Goal: Information Seeking & Learning: Learn about a topic

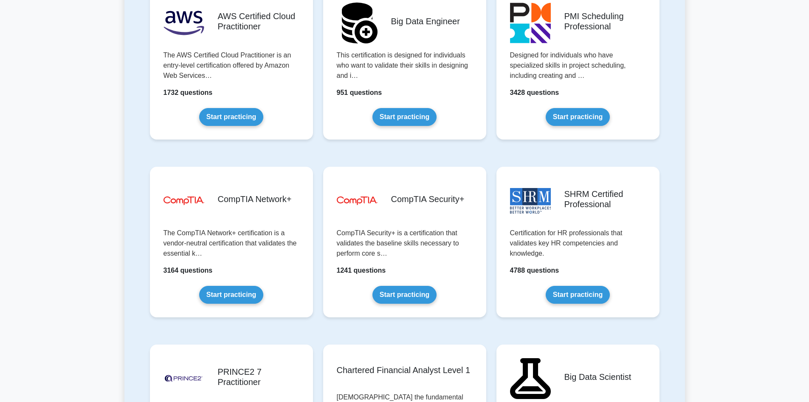
scroll to position [1476, 0]
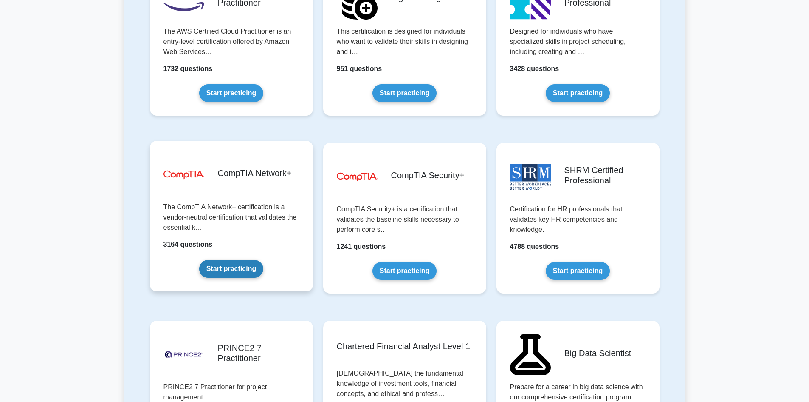
click at [231, 270] on link "Start practicing" at bounding box center [231, 269] width 64 height 18
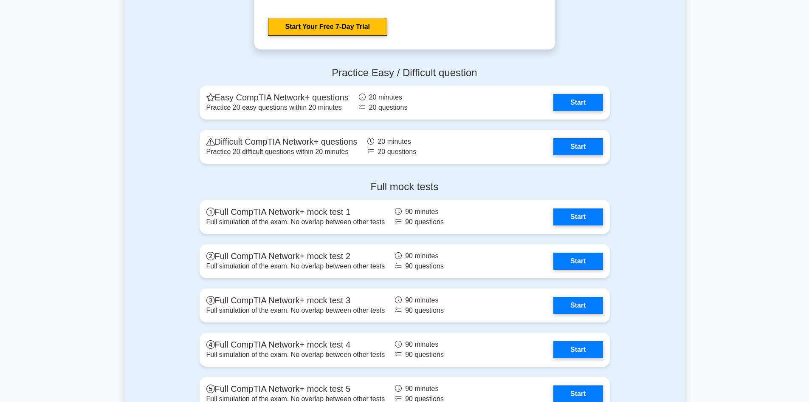
scroll to position [1742, 0]
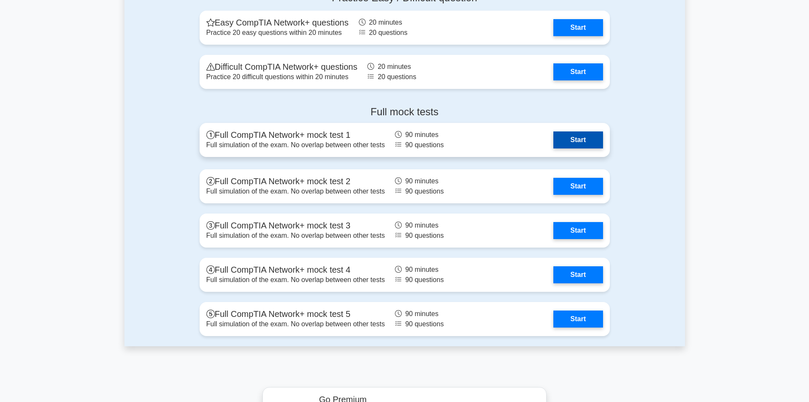
click at [577, 141] on link "Start" at bounding box center [578, 139] width 49 height 17
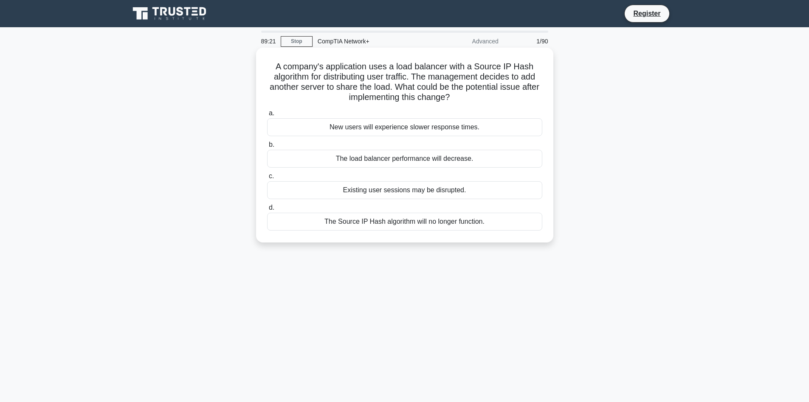
click at [441, 127] on div "New users will experience slower response times." at bounding box center [404, 127] width 275 height 18
click at [267, 116] on input "a. New users will experience slower response times." at bounding box center [267, 113] width 0 height 6
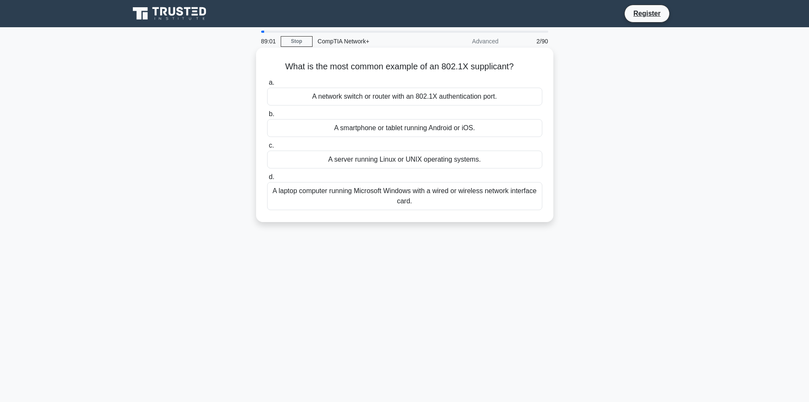
click at [342, 100] on div "A network switch or router with an 802.1X authentication port." at bounding box center [404, 97] width 275 height 18
click at [267, 85] on input "a. A network switch or router with an 802.1X authentication port." at bounding box center [267, 83] width 0 height 6
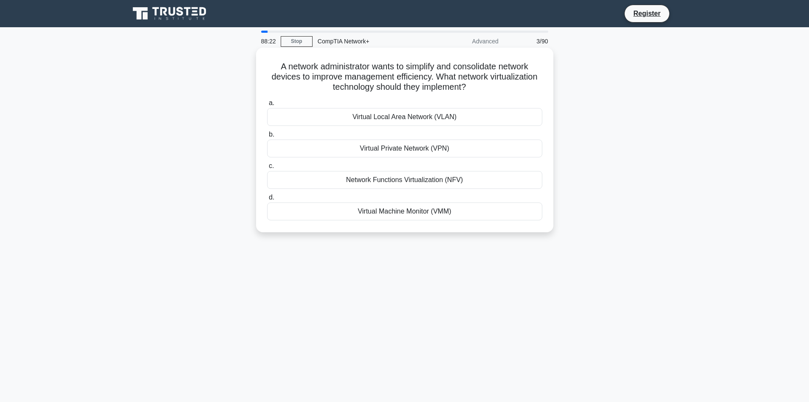
click at [447, 149] on div "Virtual Private Network (VPN)" at bounding box center [404, 148] width 275 height 18
click at [267, 137] on input "b. Virtual Private Network (VPN)" at bounding box center [267, 135] width 0 height 6
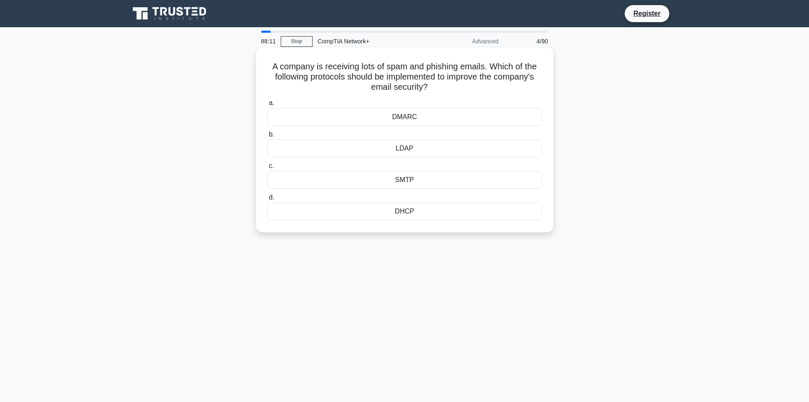
click at [416, 182] on div "SMTP" at bounding box center [404, 180] width 275 height 18
click at [267, 169] on input "c. SMTP" at bounding box center [267, 166] width 0 height 6
click at [455, 116] on div "172.16.0.0/16" at bounding box center [404, 117] width 275 height 18
click at [267, 106] on input "a. 172.16.0.0/16" at bounding box center [267, 103] width 0 height 6
click at [427, 183] on div "Traceroute" at bounding box center [404, 180] width 275 height 18
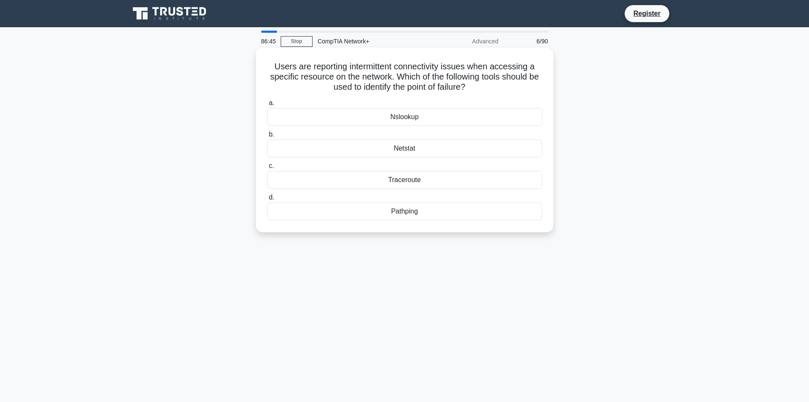
click at [267, 169] on input "c. Traceroute" at bounding box center [267, 166] width 0 height 6
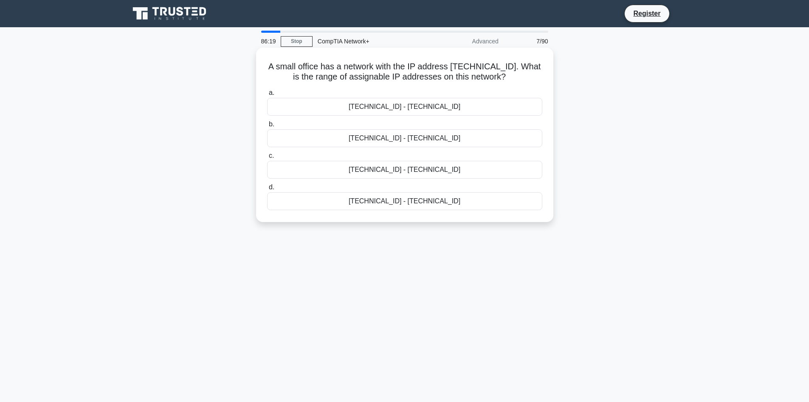
click at [466, 108] on div "192.168.100.128 - 192.168.100.158" at bounding box center [404, 107] width 275 height 18
click at [267, 96] on input "a. 192.168.100.128 - 192.168.100.158" at bounding box center [267, 93] width 0 height 6
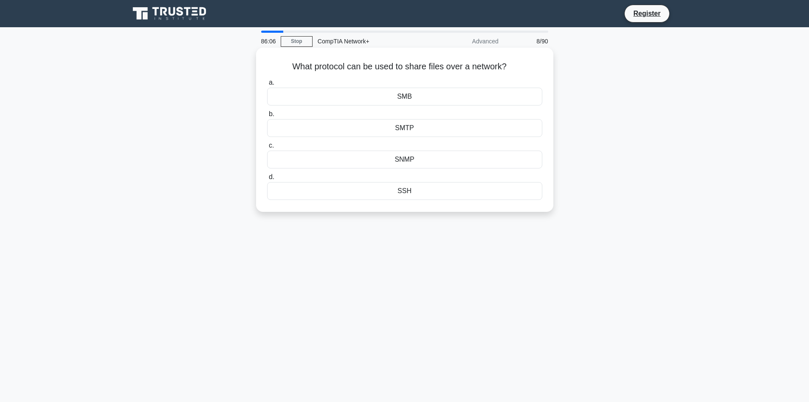
click at [424, 127] on div "SMTP" at bounding box center [404, 128] width 275 height 18
click at [267, 117] on input "b. SMTP" at bounding box center [267, 114] width 0 height 6
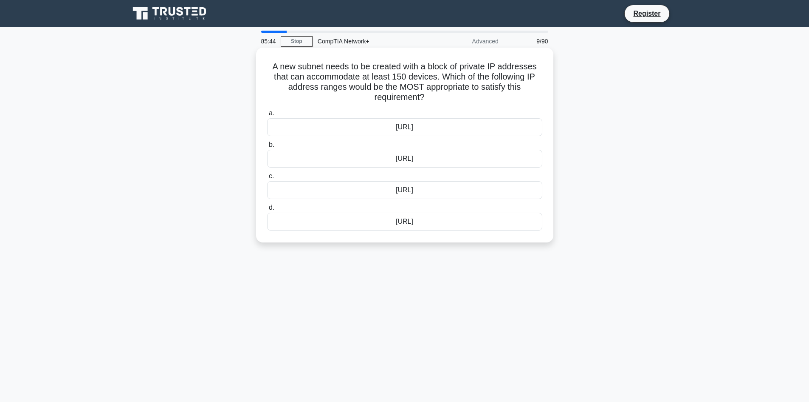
click at [439, 126] on div "192.169.25.0/24" at bounding box center [404, 127] width 275 height 18
click at [267, 116] on input "a. 192.169.25.0/24" at bounding box center [267, 113] width 0 height 6
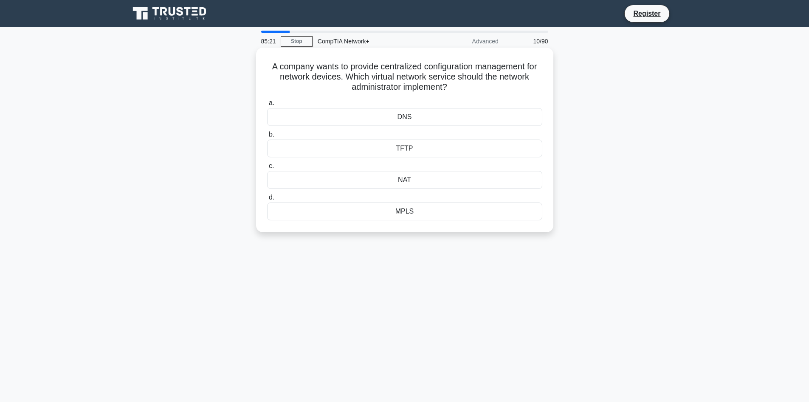
click at [421, 183] on div "NAT" at bounding box center [404, 180] width 275 height 18
click at [267, 169] on input "c. NAT" at bounding box center [267, 166] width 0 height 6
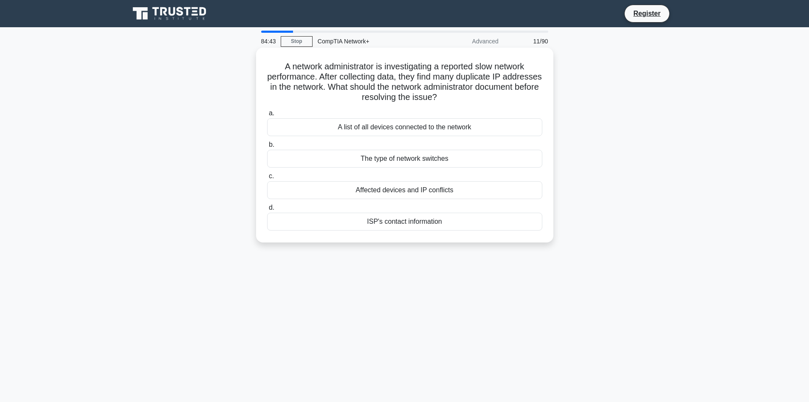
click at [404, 131] on div "A list of all devices connected to the network" at bounding box center [404, 127] width 275 height 18
click at [267, 116] on input "a. A list of all devices connected to the network" at bounding box center [267, 113] width 0 height 6
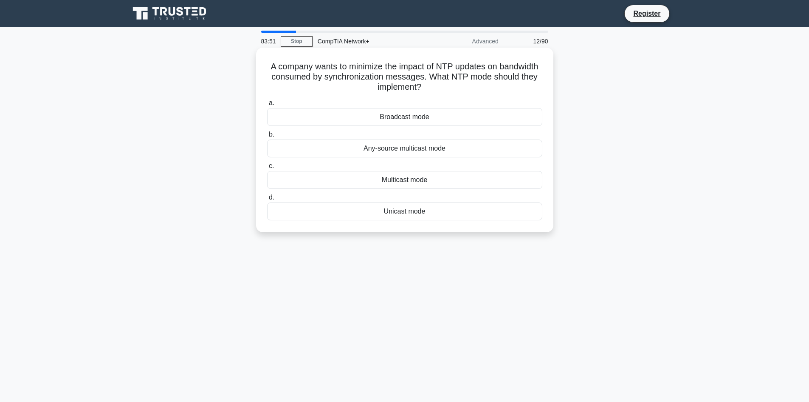
click at [436, 212] on div "Unicast mode" at bounding box center [404, 211] width 275 height 18
click at [267, 200] on input "d. Unicast mode" at bounding box center [267, 198] width 0 height 6
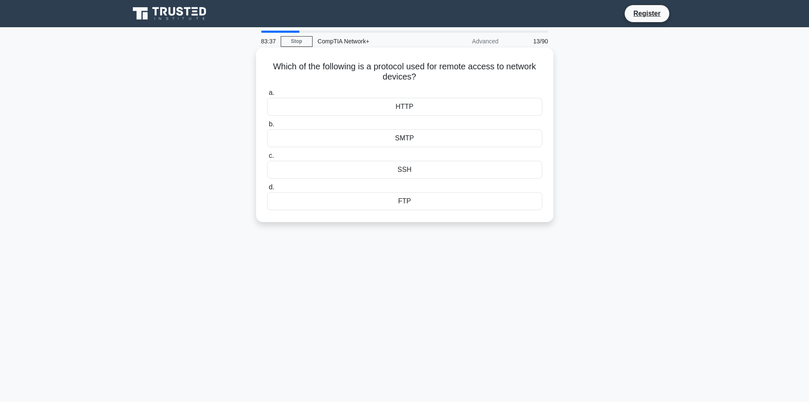
click at [421, 138] on div "SMTP" at bounding box center [404, 138] width 275 height 18
click at [267, 127] on input "b. SMTP" at bounding box center [267, 125] width 0 height 6
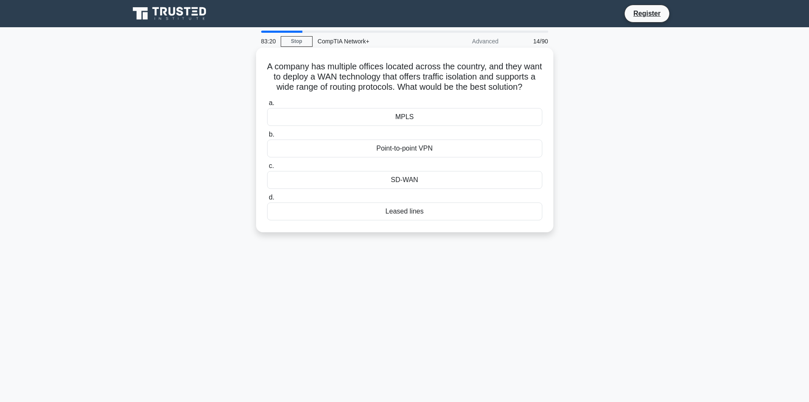
click at [406, 157] on div "Point-to-point VPN" at bounding box center [404, 148] width 275 height 18
click at [267, 137] on input "b. Point-to-point VPN" at bounding box center [267, 135] width 0 height 6
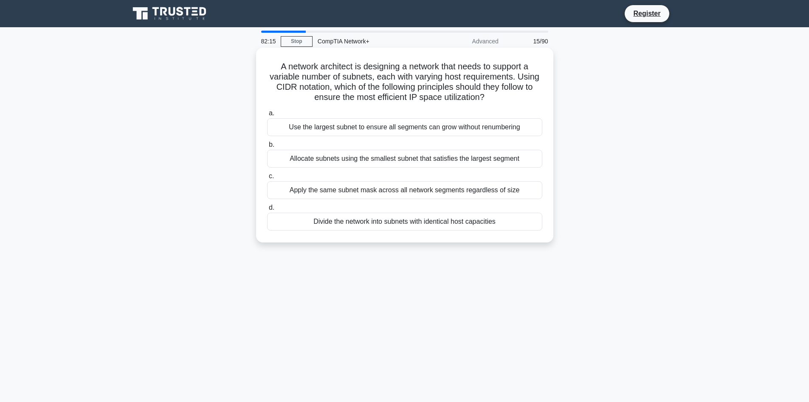
click at [434, 130] on div "Use the largest subnet to ensure all segments can grow without renumbering" at bounding box center [404, 127] width 275 height 18
click at [267, 116] on input "a. Use the largest subnet to ensure all segments can grow without renumbering" at bounding box center [267, 113] width 0 height 6
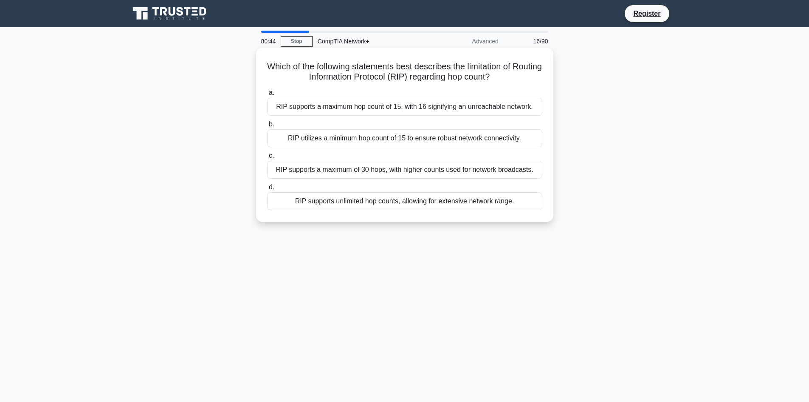
click at [529, 144] on div "RIP utilizes a minimum hop count of 15 to ensure robust network connectivity." at bounding box center [404, 138] width 275 height 18
click at [267, 127] on input "b. RIP utilizes a minimum hop count of 15 to ensure robust network connectivity." at bounding box center [267, 125] width 0 height 6
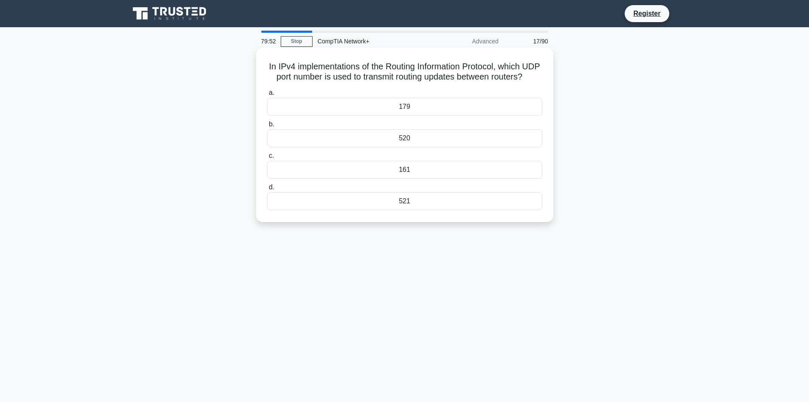
click at [420, 116] on div "179" at bounding box center [404, 107] width 275 height 18
click at [267, 96] on input "a. 179" at bounding box center [267, 93] width 0 height 6
click at [435, 142] on div "Option 3" at bounding box center [404, 138] width 275 height 18
click at [267, 127] on input "b. Option 3" at bounding box center [267, 125] width 0 height 6
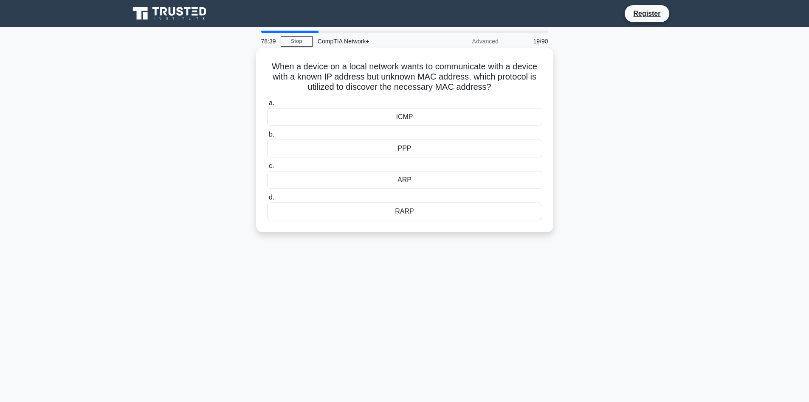
click at [440, 149] on div "PPP" at bounding box center [404, 148] width 275 height 18
click at [267, 137] on input "b. PPP" at bounding box center [267, 135] width 0 height 6
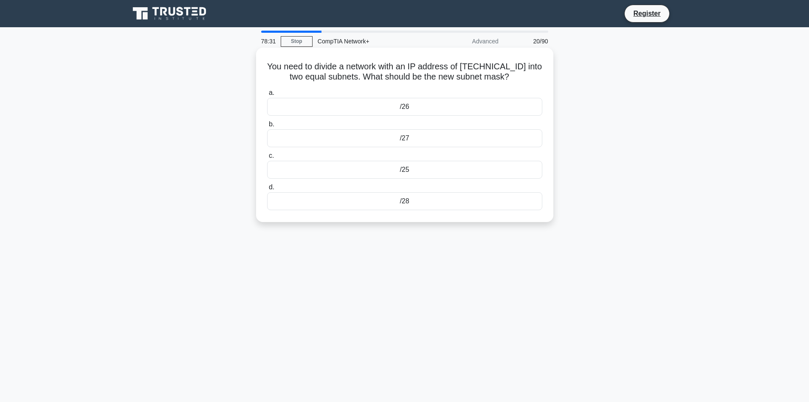
click at [435, 107] on div "/26" at bounding box center [404, 107] width 275 height 18
click at [267, 96] on input "a. /26" at bounding box center [267, 93] width 0 height 6
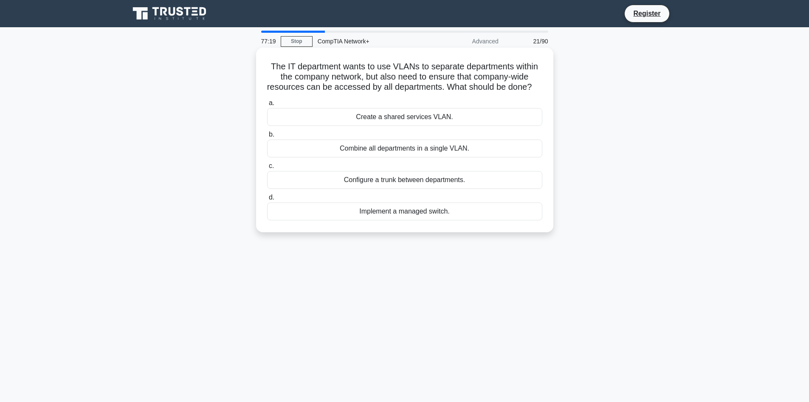
click at [430, 220] on div "Implement a managed switch." at bounding box center [404, 211] width 275 height 18
click at [267, 200] on input "d. Implement a managed switch." at bounding box center [267, 198] width 0 height 6
click at [418, 149] on div "Recovery Point Objective (RPO)" at bounding box center [404, 148] width 275 height 18
click at [267, 137] on input "b. Recovery Point Objective (RPO)" at bounding box center [267, 135] width 0 height 6
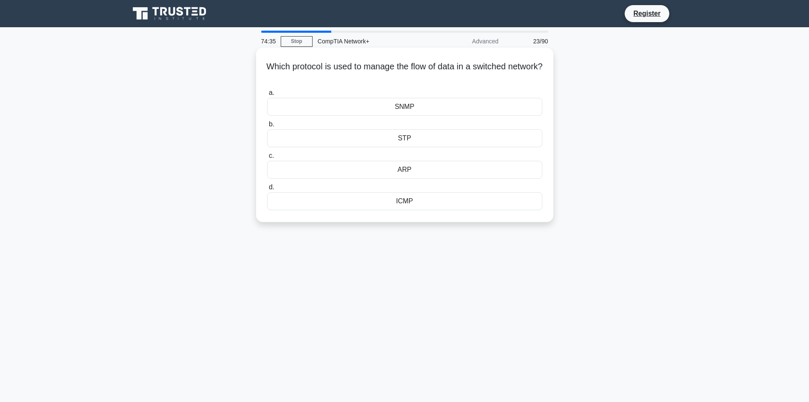
click at [412, 137] on div "STP" at bounding box center [404, 138] width 275 height 18
click at [267, 127] on input "b. STP" at bounding box center [267, 125] width 0 height 6
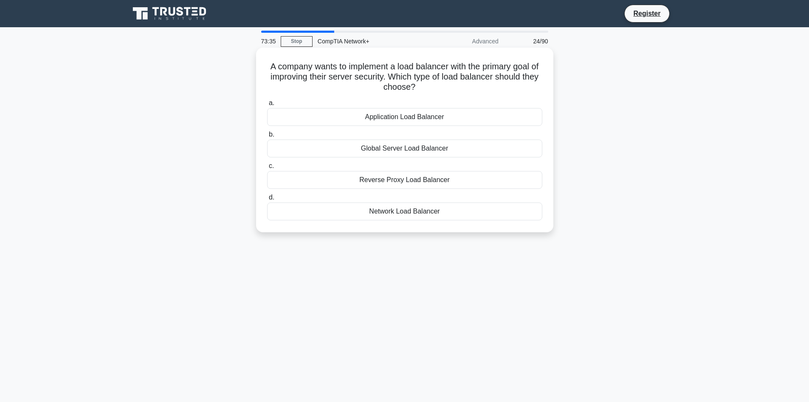
click at [412, 211] on div "Network Load Balancer" at bounding box center [404, 211] width 275 height 18
click at [267, 200] on input "d. Network Load Balancer" at bounding box center [267, 198] width 0 height 6
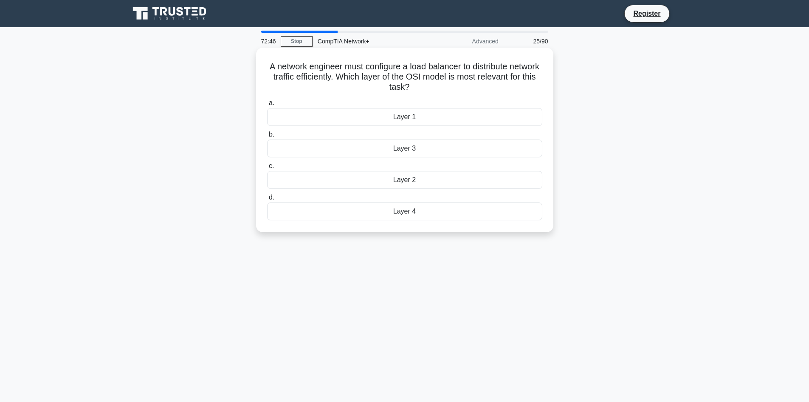
click at [416, 211] on div "Layer 4" at bounding box center [404, 211] width 275 height 18
click at [267, 200] on input "d. Layer 4" at bounding box center [267, 198] width 0 height 6
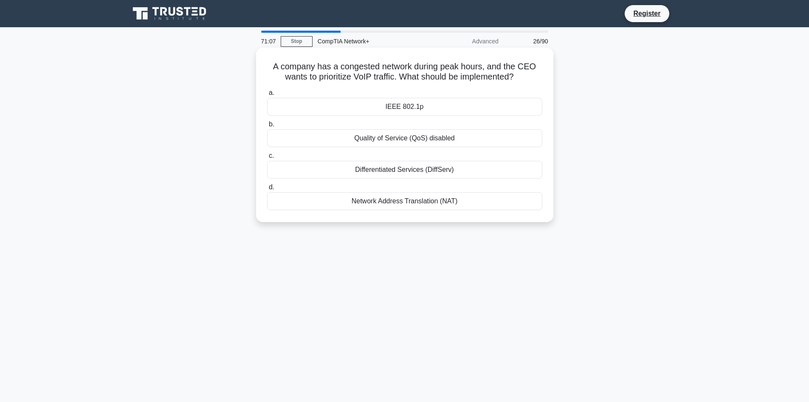
click at [416, 202] on div "Network Address Translation (NAT)" at bounding box center [404, 201] width 275 height 18
click at [267, 190] on input "d. Network Address Translation (NAT)" at bounding box center [267, 187] width 0 height 6
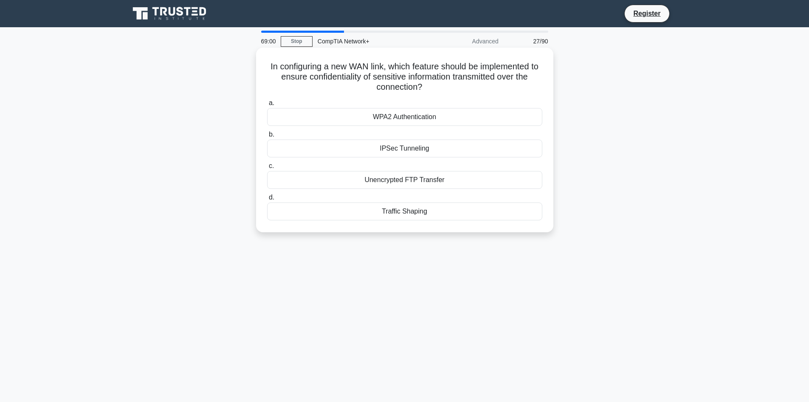
click at [441, 116] on div "WPA2 Authentication" at bounding box center [404, 117] width 275 height 18
click at [267, 106] on input "a. WPA2 Authentication" at bounding box center [267, 103] width 0 height 6
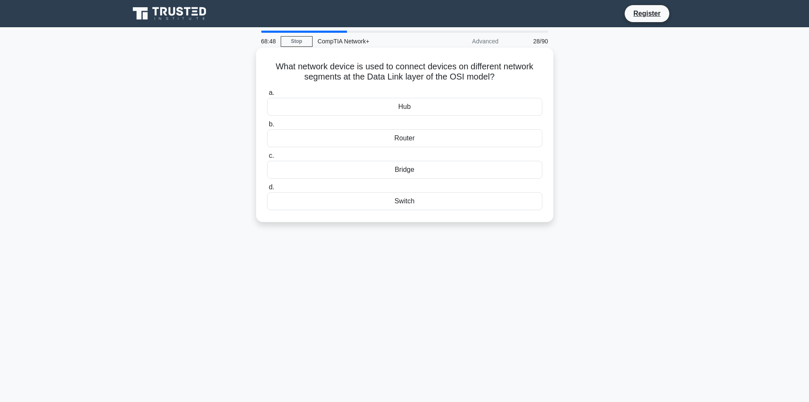
click at [405, 203] on div "Switch" at bounding box center [404, 201] width 275 height 18
click at [267, 190] on input "d. Switch" at bounding box center [267, 187] width 0 height 6
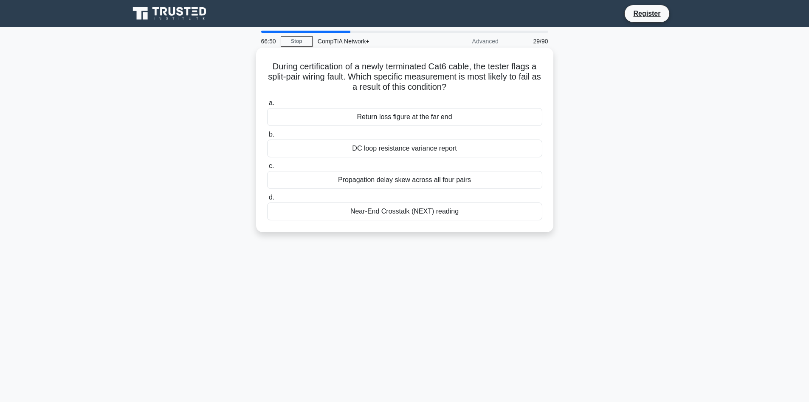
click at [450, 122] on div "Return loss figure at the far end" at bounding box center [404, 117] width 275 height 18
click at [267, 106] on input "a. Return loss figure at the far end" at bounding box center [267, 103] width 0 height 6
click at [315, 115] on div "Adaptive SHA-256 PBKDF2 routine" at bounding box center [404, 117] width 275 height 18
click at [267, 106] on input "a. Adaptive SHA-256 PBKDF2 routine" at bounding box center [267, 103] width 0 height 6
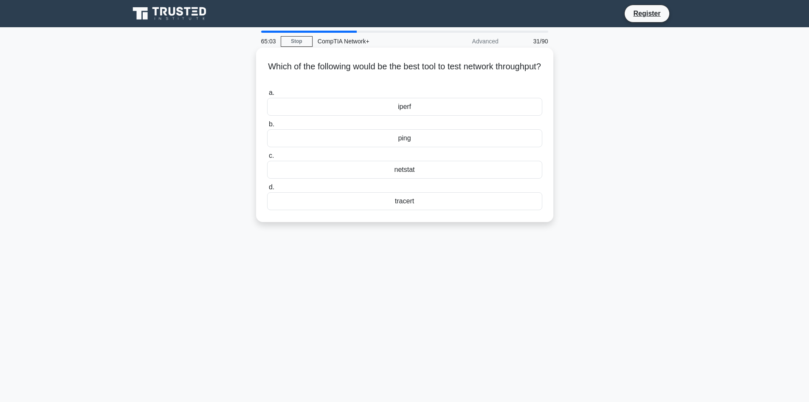
click at [421, 138] on div "ping" at bounding box center [404, 138] width 275 height 18
click at [267, 127] on input "b. ping" at bounding box center [267, 125] width 0 height 6
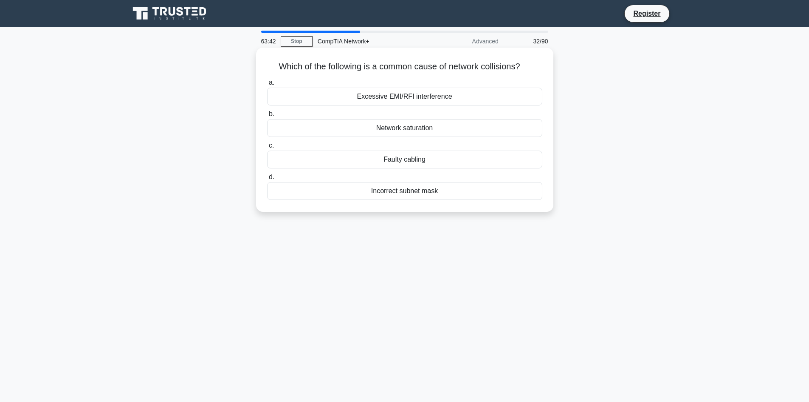
click at [435, 128] on div "Network saturation" at bounding box center [404, 128] width 275 height 18
click at [267, 117] on input "b. Network saturation" at bounding box center [267, 114] width 0 height 6
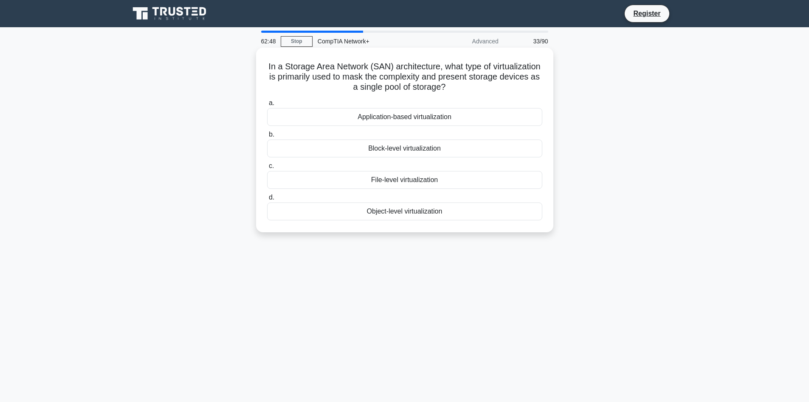
click at [458, 116] on div "Application-based virtualization" at bounding box center [404, 117] width 275 height 18
click at [267, 106] on input "a. Application-based virtualization" at bounding box center [267, 103] width 0 height 6
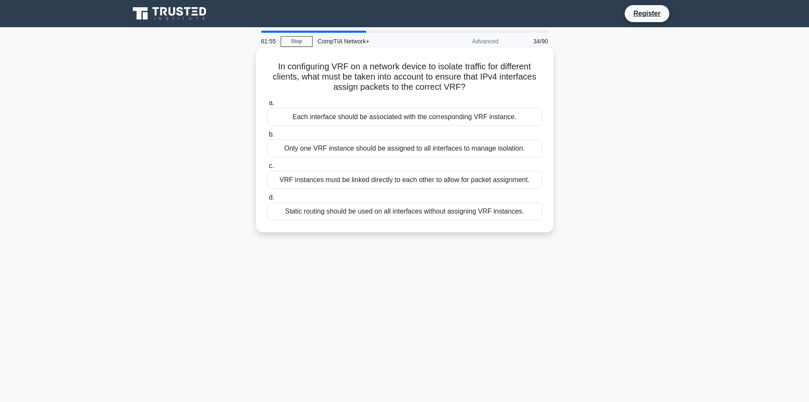
click at [486, 183] on div "VRF instances must be linked directly to each other to allow for packet assignm…" at bounding box center [404, 180] width 275 height 18
click at [267, 169] on input "c. VRF instances must be linked directly to each other to allow for packet assi…" at bounding box center [267, 166] width 0 height 6
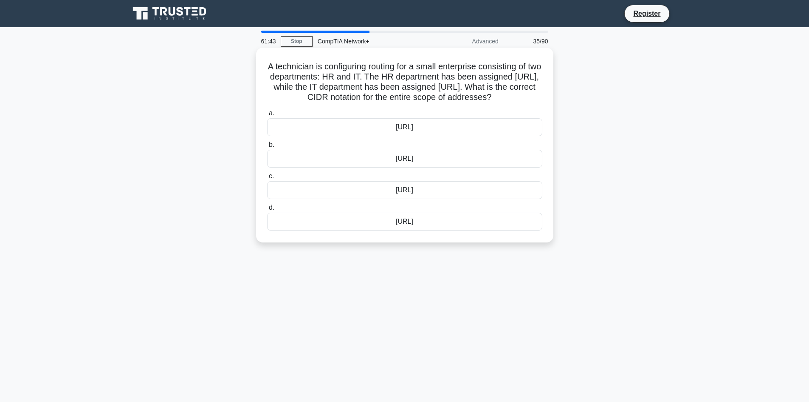
click at [493, 133] on div "172.20.0.0/24" at bounding box center [404, 127] width 275 height 18
click at [267, 116] on input "a. 172.20.0.0/24" at bounding box center [267, 113] width 0 height 6
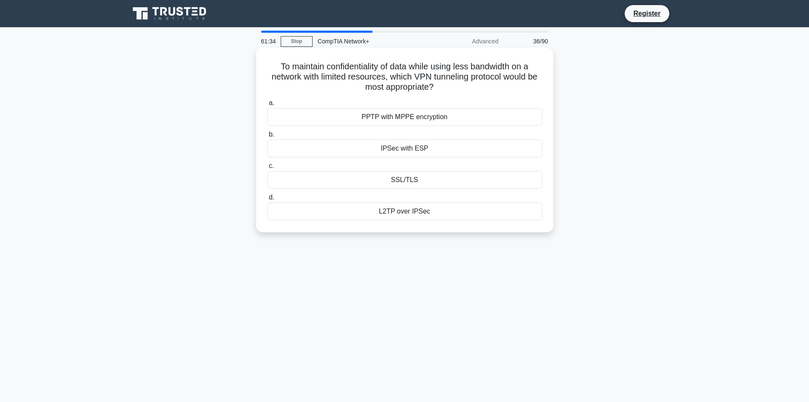
click at [428, 177] on div "SSL/TLS" at bounding box center [404, 180] width 275 height 18
click at [267, 169] on input "c. SSL/TLS" at bounding box center [267, 166] width 0 height 6
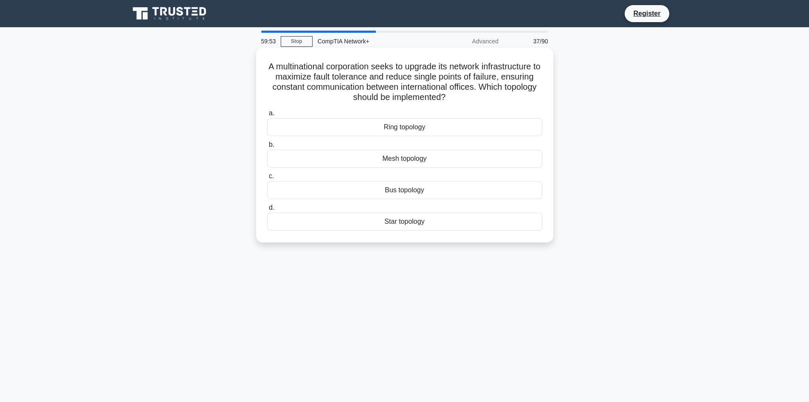
click at [433, 164] on div "Mesh topology" at bounding box center [404, 159] width 275 height 18
click at [267, 147] on input "b. Mesh topology" at bounding box center [267, 145] width 0 height 6
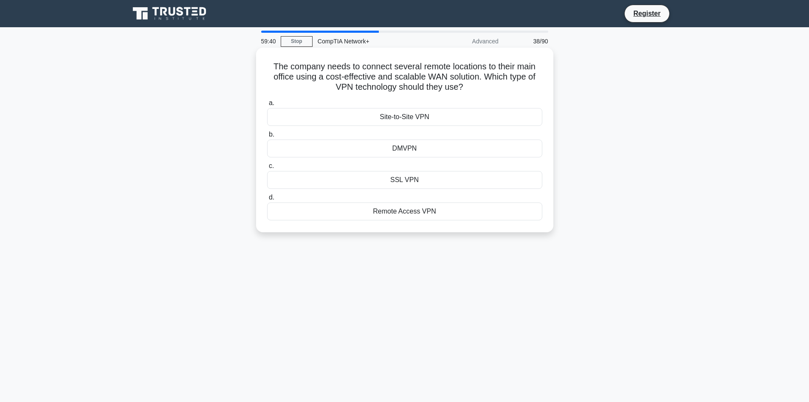
click at [453, 212] on div "Remote Access VPN" at bounding box center [404, 211] width 275 height 18
click at [267, 200] on input "d. Remote Access VPN" at bounding box center [267, 198] width 0 height 6
click at [443, 216] on div "Traffic shaping" at bounding box center [404, 211] width 275 height 18
click at [267, 200] on input "d. Traffic shaping" at bounding box center [267, 198] width 0 height 6
click at [468, 211] on div "User authentication credentials" at bounding box center [404, 211] width 275 height 18
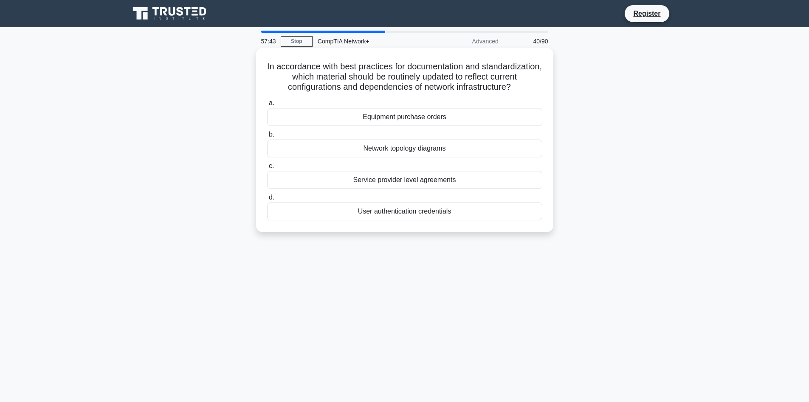
click at [267, 200] on input "d. User authentication credentials" at bounding box center [267, 198] width 0 height 6
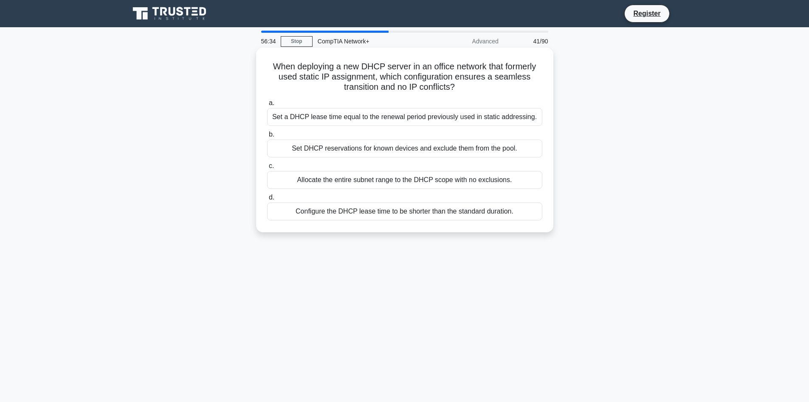
click at [481, 150] on div "Set DHCP reservations for known devices and exclude them from the pool." at bounding box center [404, 148] width 275 height 18
click at [267, 137] on input "b. Set DHCP reservations for known devices and exclude them from the pool." at bounding box center [267, 135] width 0 height 6
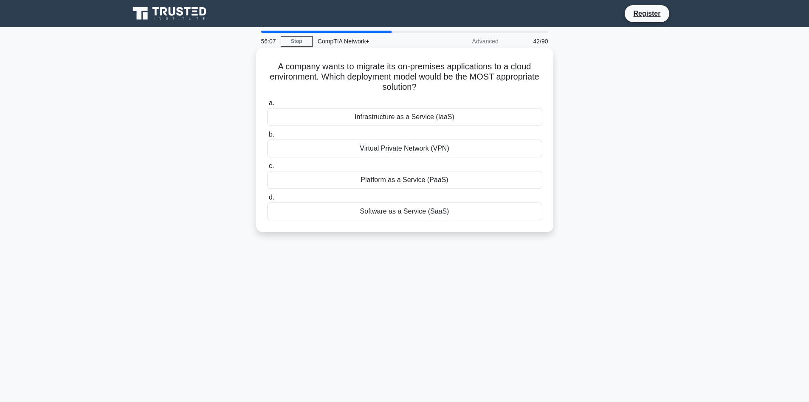
click at [463, 152] on div "Virtual Private Network (VPN)" at bounding box center [404, 148] width 275 height 18
click at [267, 137] on input "b. Virtual Private Network (VPN)" at bounding box center [267, 135] width 0 height 6
click at [463, 120] on div "East–west traffic mirroring" at bounding box center [404, 117] width 275 height 18
click at [267, 106] on input "a. East–west traffic mirroring" at bounding box center [267, 103] width 0 height 6
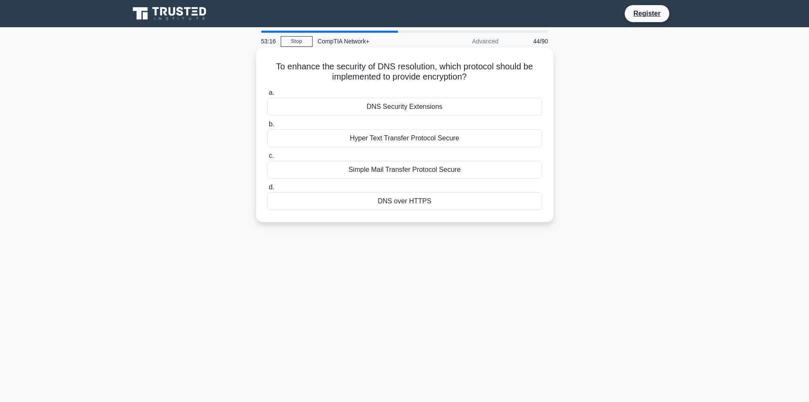
click at [445, 110] on div "DNS Security Extensions" at bounding box center [404, 107] width 275 height 18
click at [267, 96] on input "a. DNS Security Extensions" at bounding box center [267, 93] width 0 height 6
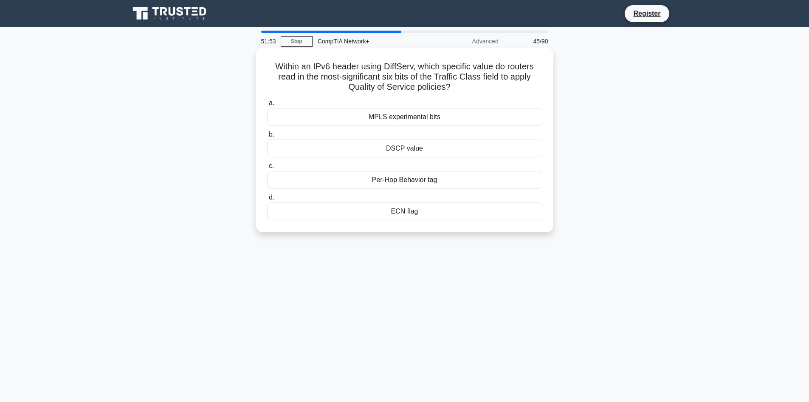
click at [436, 178] on div "Per-Hop Behavior tag" at bounding box center [404, 180] width 275 height 18
click at [267, 169] on input "c. Per-Hop Behavior tag" at bounding box center [267, 166] width 0 height 6
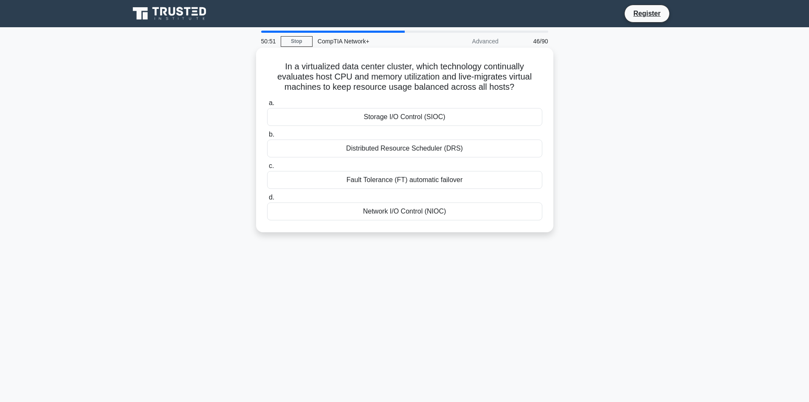
click at [446, 149] on div "Distributed Resource Scheduler (DRS)" at bounding box center [404, 148] width 275 height 18
click at [267, 137] on input "b. Distributed Resource Scheduler (DRS)" at bounding box center [267, 135] width 0 height 6
click at [438, 213] on div "Dual-stack router" at bounding box center [404, 211] width 275 height 18
click at [267, 200] on input "d. Dual-stack router" at bounding box center [267, 198] width 0 height 6
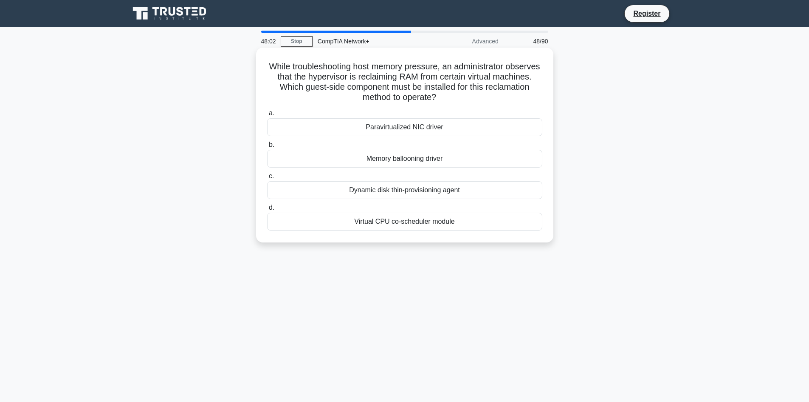
click at [424, 127] on div "Paravirtualized NIC driver" at bounding box center [404, 127] width 275 height 18
click at [267, 116] on input "a. Paravirtualized NIC driver" at bounding box center [267, 113] width 0 height 6
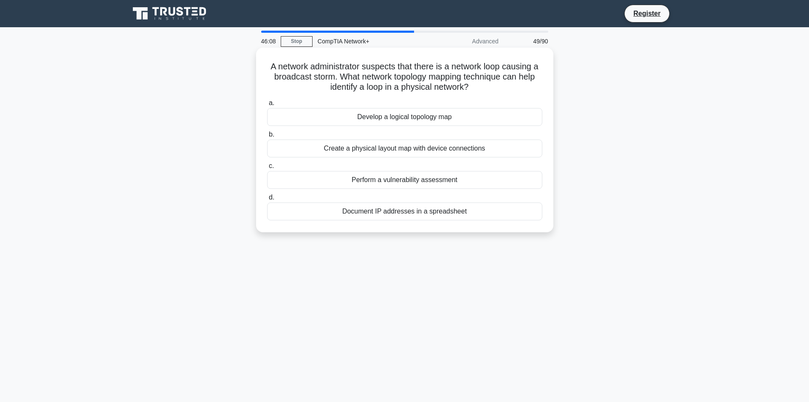
click at [452, 125] on div "Develop a logical topology map" at bounding box center [404, 117] width 275 height 18
click at [267, 106] on input "a. Develop a logical topology map" at bounding box center [267, 103] width 0 height 6
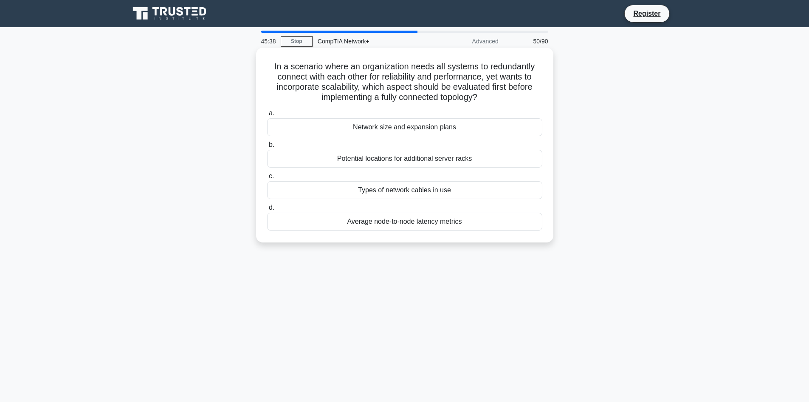
click at [421, 128] on div "Network size and expansion plans" at bounding box center [404, 127] width 275 height 18
click at [267, 116] on input "a. Network size and expansion plans" at bounding box center [267, 113] width 0 height 6
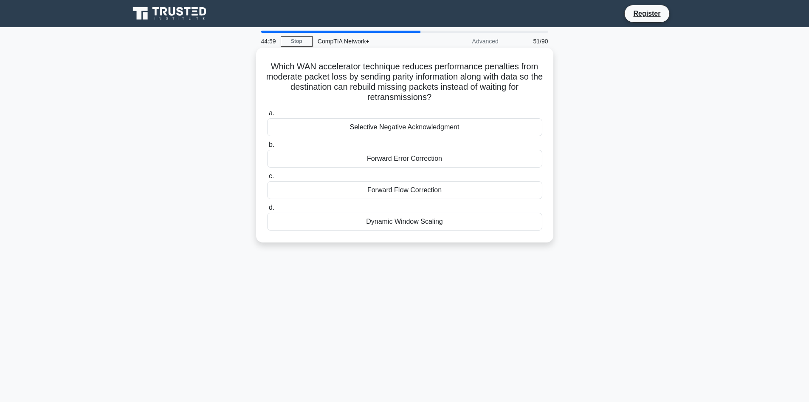
click at [457, 128] on div "Selective Negative Acknowledgment" at bounding box center [404, 127] width 275 height 18
click at [267, 116] on input "a. Selective Negative Acknowledgment" at bounding box center [267, 113] width 0 height 6
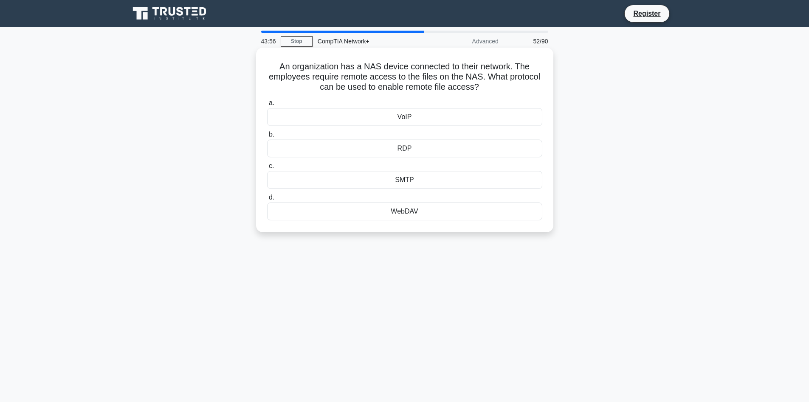
click at [422, 119] on div "VoIP" at bounding box center [404, 117] width 275 height 18
click at [267, 106] on input "a. VoIP" at bounding box center [267, 103] width 0 height 6
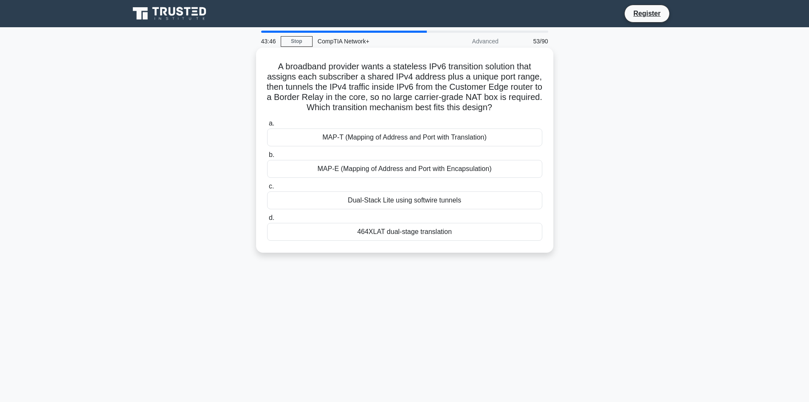
click at [418, 195] on div "Dual-Stack Lite using softwire tunnels" at bounding box center [404, 200] width 275 height 18
click at [267, 189] on input "c. Dual-Stack Lite using softwire tunnels" at bounding box center [267, 187] width 0 height 6
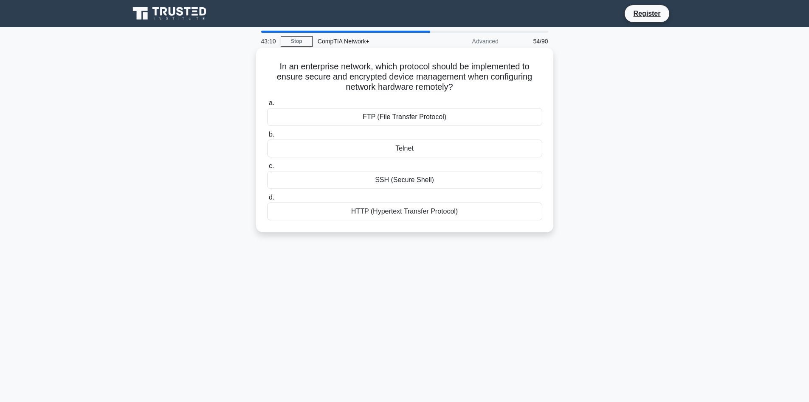
click at [455, 150] on div "Telnet" at bounding box center [404, 148] width 275 height 18
click at [267, 137] on input "b. Telnet" at bounding box center [267, 135] width 0 height 6
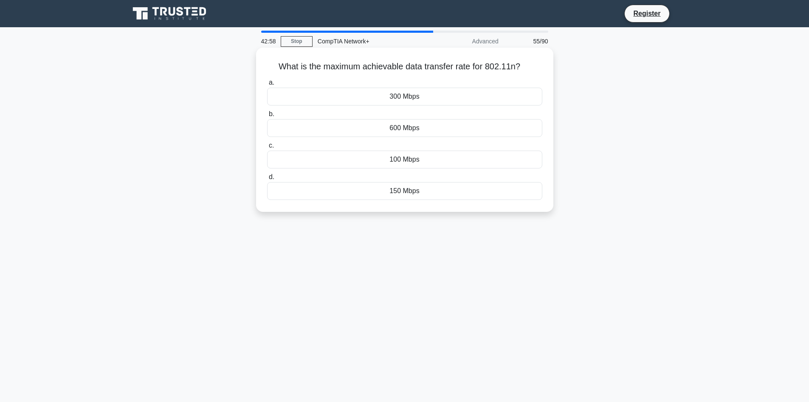
click at [450, 101] on div "300 Mbps" at bounding box center [404, 97] width 275 height 18
click at [267, 85] on input "a. 300 Mbps" at bounding box center [267, 83] width 0 height 6
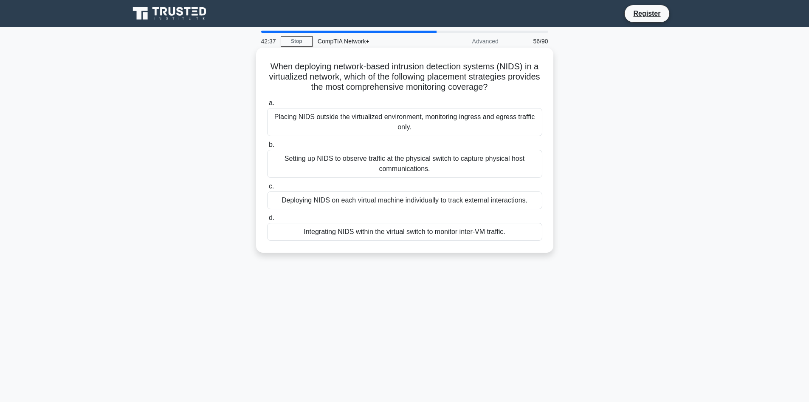
click at [467, 204] on div "Deploying NIDS on each virtual machine individually to track external interacti…" at bounding box center [404, 200] width 275 height 18
click at [267, 189] on input "c. Deploying NIDS on each virtual machine individually to track external intera…" at bounding box center [267, 187] width 0 height 6
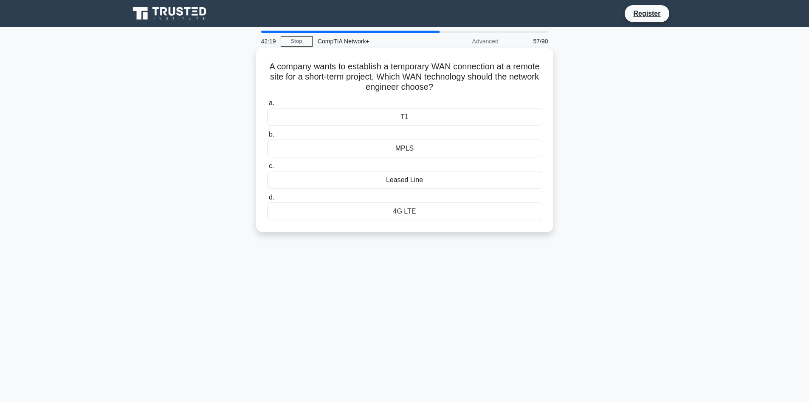
click at [461, 183] on div "Leased Line" at bounding box center [404, 180] width 275 height 18
click at [267, 169] on input "c. Leased Line" at bounding box center [267, 166] width 0 height 6
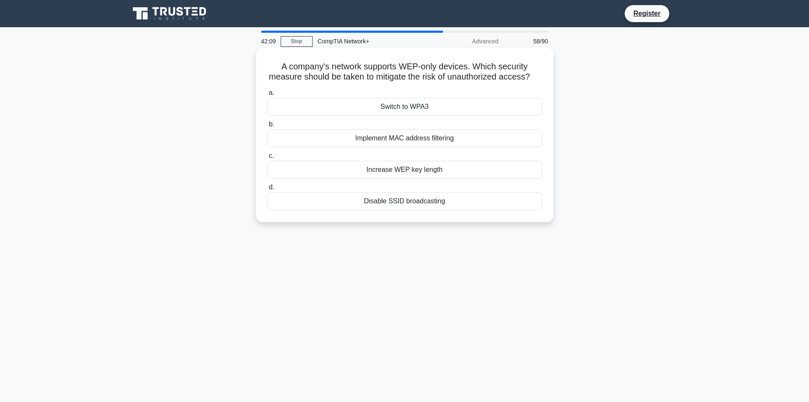
click at [468, 144] on div "Implement MAC address filtering" at bounding box center [404, 138] width 275 height 18
click at [267, 127] on input "b. Implement MAC address filtering" at bounding box center [267, 125] width 0 height 6
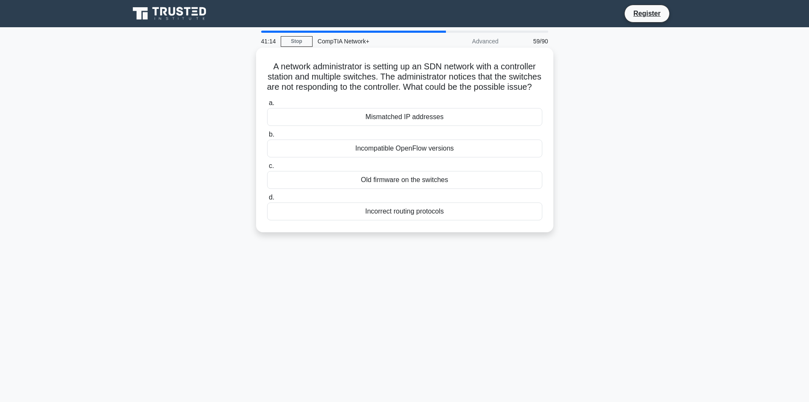
click at [456, 189] on div "Old firmware on the switches" at bounding box center [404, 180] width 275 height 18
click at [267, 169] on input "c. Old firmware on the switches" at bounding box center [267, 166] width 0 height 6
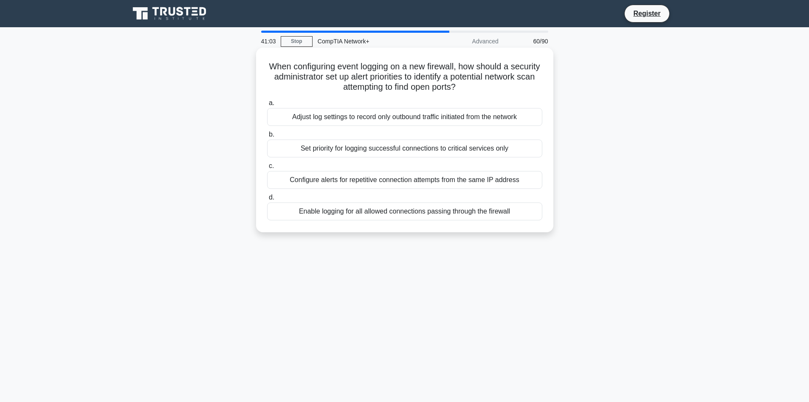
click at [360, 118] on div "Adjust log settings to record only outbound traffic initiated from the network" at bounding box center [404, 117] width 275 height 18
click at [267, 106] on input "a. Adjust log settings to record only outbound traffic initiated from the netwo…" at bounding box center [267, 103] width 0 height 6
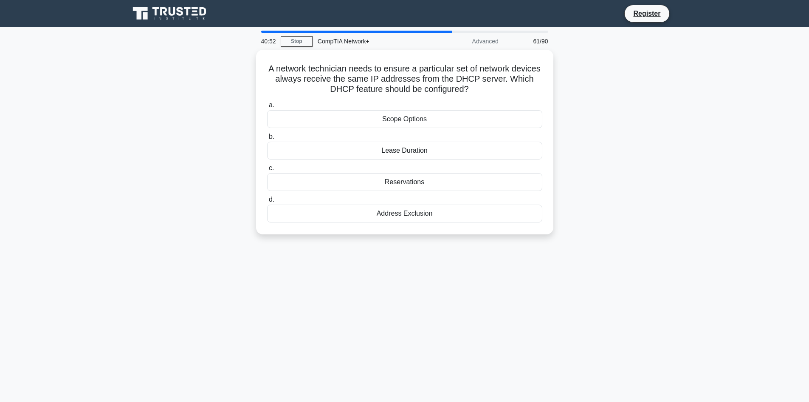
click at [481, 43] on div "Advanced" at bounding box center [467, 41] width 74 height 17
click at [438, 118] on div "Scope Options" at bounding box center [404, 117] width 275 height 18
click at [267, 106] on input "a. Scope Options" at bounding box center [267, 103] width 0 height 6
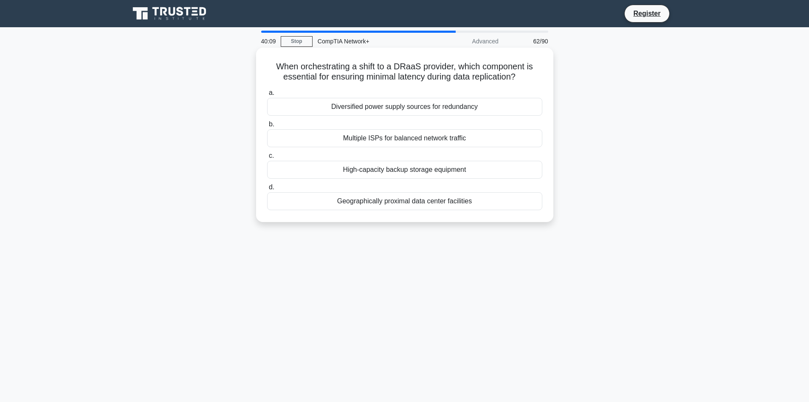
click at [450, 107] on div "Diversified power supply sources for redundancy" at bounding box center [404, 107] width 275 height 18
click at [267, 96] on input "a. Diversified power supply sources for redundancy" at bounding box center [267, 93] width 0 height 6
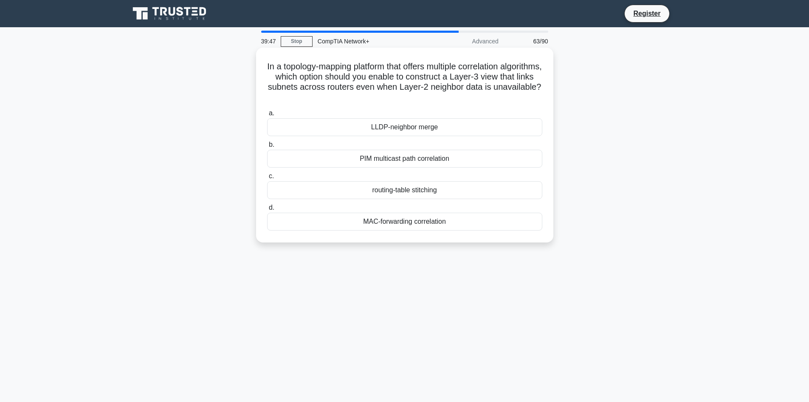
click at [481, 219] on div "MAC-forwarding correlation" at bounding box center [404, 221] width 275 height 18
click at [267, 210] on input "d. MAC-forwarding correlation" at bounding box center [267, 208] width 0 height 6
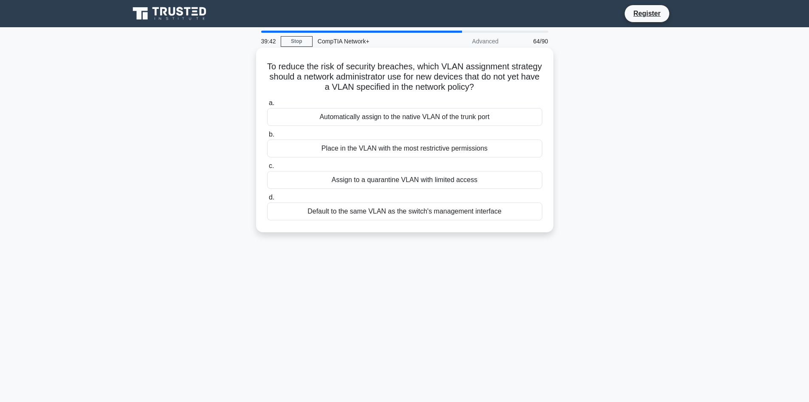
click at [408, 118] on div "Automatically assign to the native VLAN of the trunk port" at bounding box center [404, 117] width 275 height 18
click at [267, 106] on input "a. Automatically assign to the native VLAN of the trunk port" at bounding box center [267, 103] width 0 height 6
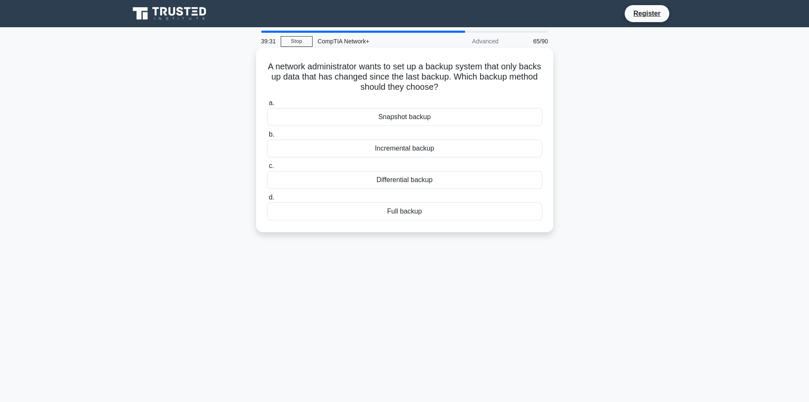
click at [459, 215] on div "Full backup" at bounding box center [404, 211] width 275 height 18
click at [267, 200] on input "d. Full backup" at bounding box center [267, 198] width 0 height 6
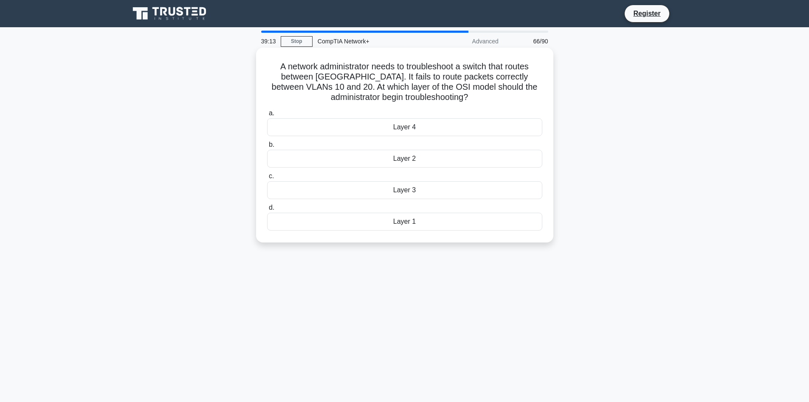
click at [439, 158] on div "Layer 2" at bounding box center [404, 159] width 275 height 18
click at [267, 147] on input "b. Layer 2" at bounding box center [267, 145] width 0 height 6
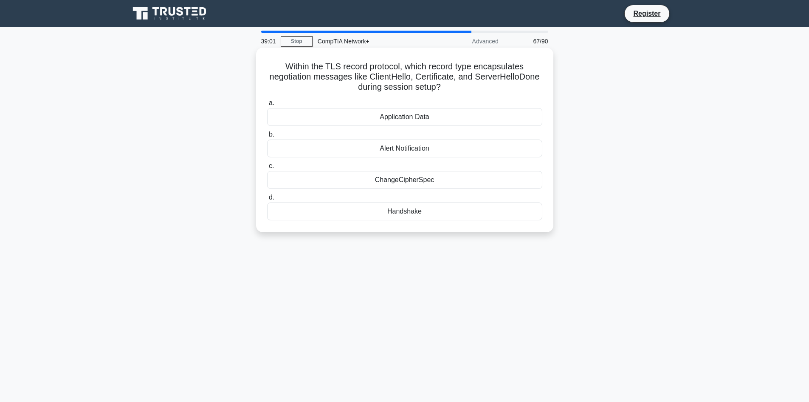
click at [411, 115] on div "Application Data" at bounding box center [404, 117] width 275 height 18
click at [267, 106] on input "a. Application Data" at bounding box center [267, 103] width 0 height 6
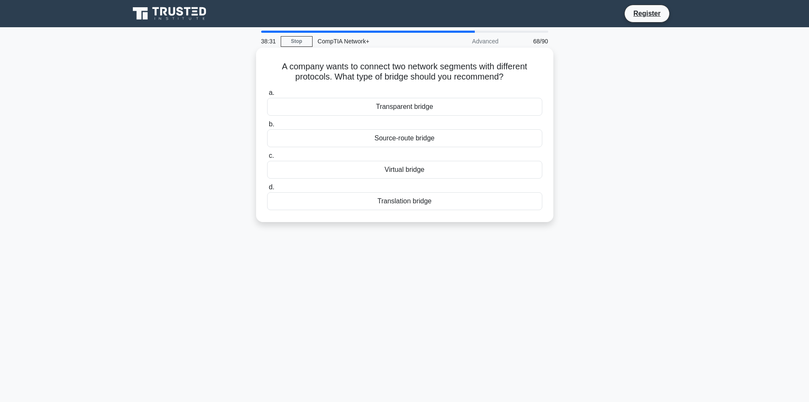
click at [447, 107] on div "Transparent bridge" at bounding box center [404, 107] width 275 height 18
click at [267, 96] on input "a. Transparent bridge" at bounding box center [267, 93] width 0 height 6
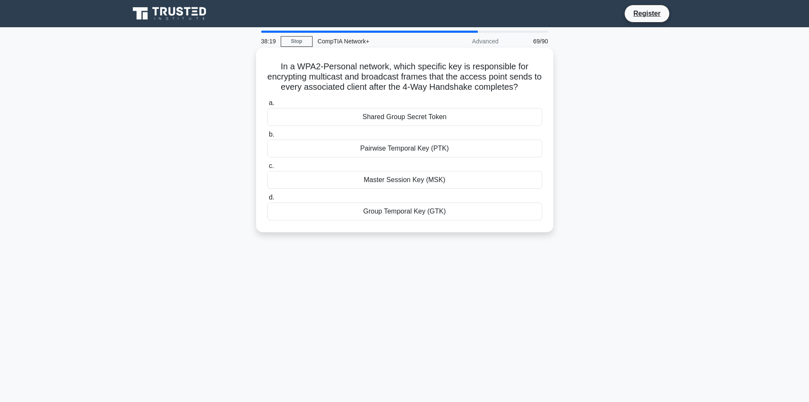
click at [460, 119] on div "Shared Group Secret Token" at bounding box center [404, 117] width 275 height 18
click at [267, 106] on input "a. Shared Group Secret Token" at bounding box center [267, 103] width 0 height 6
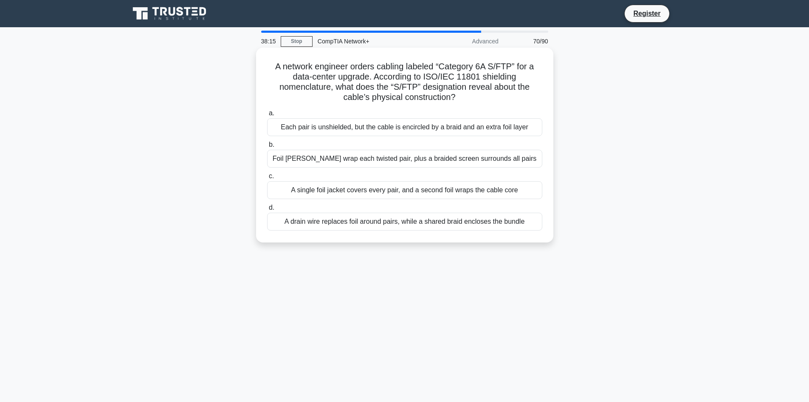
click at [455, 126] on div "Each pair is unshielded, but the cable is encircled by a braid and an extra foi…" at bounding box center [404, 127] width 275 height 18
click at [267, 116] on input "a. Each pair is unshielded, but the cable is encircled by a braid and an extra …" at bounding box center [267, 113] width 0 height 6
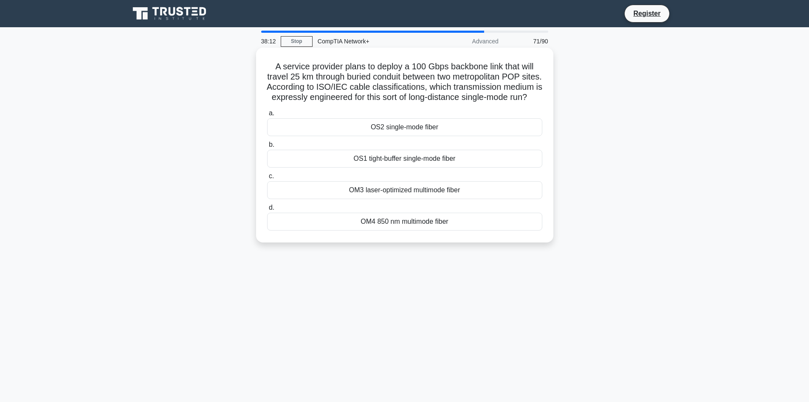
click at [446, 136] on div "OS2 single-mode fiber" at bounding box center [404, 127] width 275 height 18
click at [267, 116] on input "a. OS2 single-mode fiber" at bounding box center [267, 113] width 0 height 6
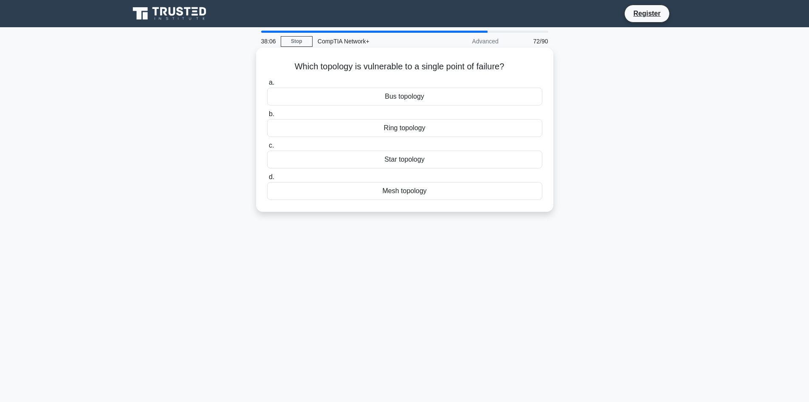
click at [428, 95] on div "Bus topology" at bounding box center [404, 97] width 275 height 18
click at [267, 85] on input "a. Bus topology" at bounding box center [267, 83] width 0 height 6
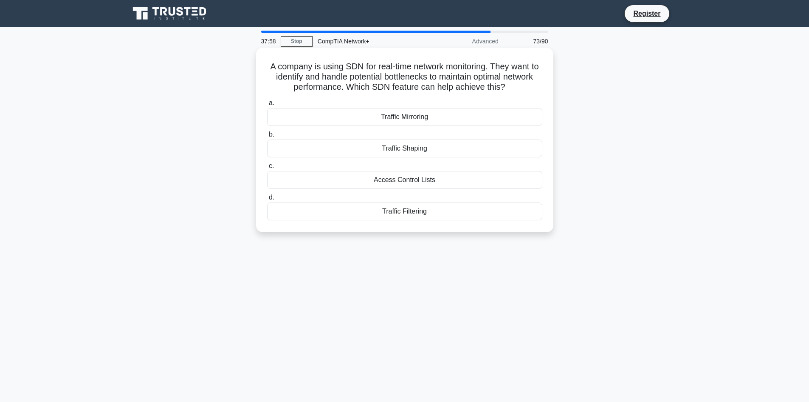
click at [441, 118] on div "Traffic Mirroring" at bounding box center [404, 117] width 275 height 18
click at [267, 106] on input "a. Traffic Mirroring" at bounding box center [267, 103] width 0 height 6
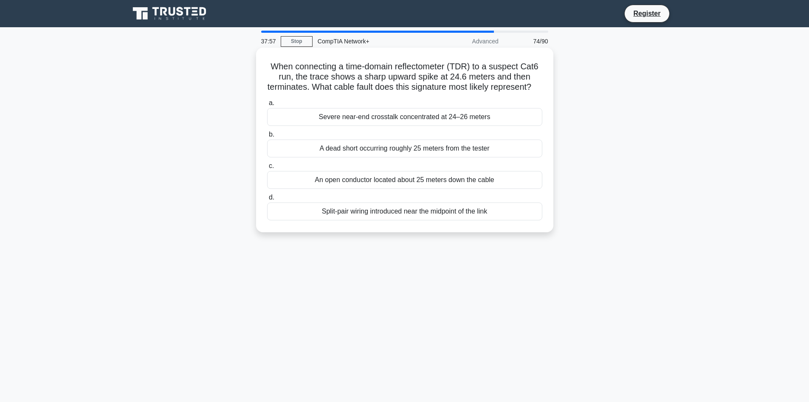
click at [434, 126] on div "Severe near-end crosstalk concentrated at 24–26 meters" at bounding box center [404, 117] width 275 height 18
click at [267, 106] on input "a. Severe near-end crosstalk concentrated at 24–26 meters" at bounding box center [267, 103] width 0 height 6
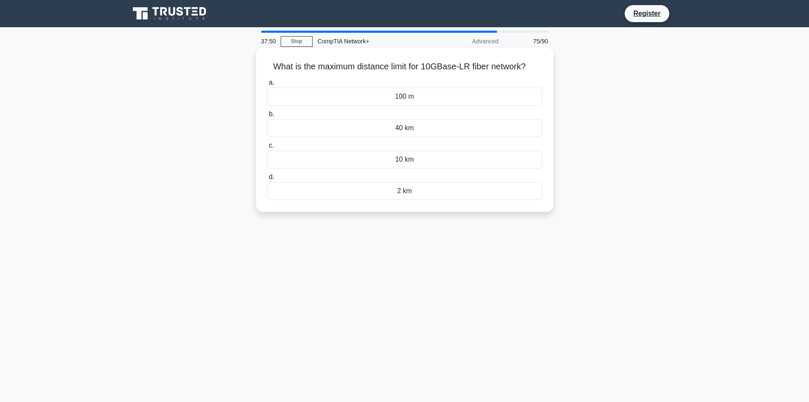
click at [436, 160] on div "10 km" at bounding box center [404, 159] width 275 height 18
click at [267, 148] on input "c. 10 km" at bounding box center [267, 146] width 0 height 6
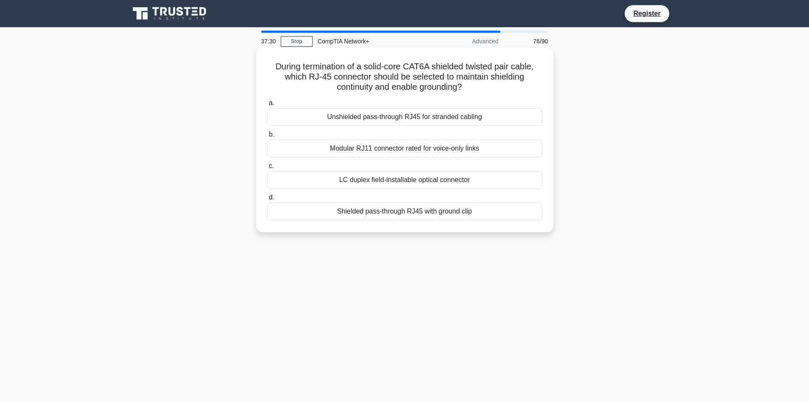
click at [435, 118] on div "Unshielded pass-through RJ45 for stranded cabling" at bounding box center [404, 117] width 275 height 18
click at [267, 106] on input "a. Unshielded pass-through RJ45 for stranded cabling" at bounding box center [267, 103] width 0 height 6
click at [427, 216] on div "Intermediate System to Intermediate System (IS-IS)" at bounding box center [404, 211] width 275 height 18
click at [267, 200] on input "d. Intermediate System to Intermediate System (IS-IS)" at bounding box center [267, 198] width 0 height 6
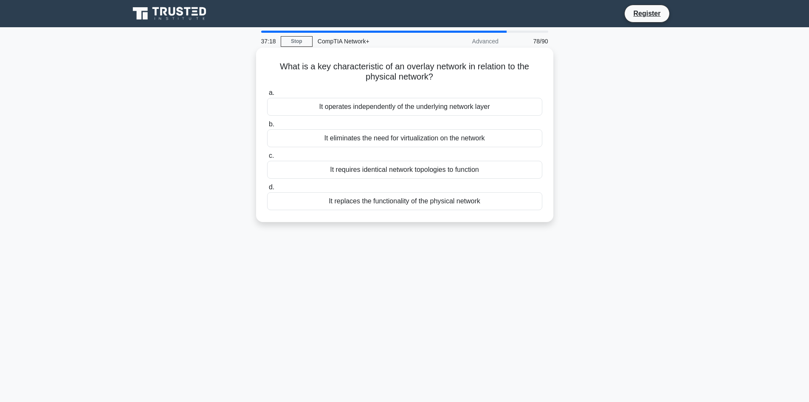
click at [416, 110] on div "It operates independently of the underlying network layer" at bounding box center [404, 107] width 275 height 18
click at [267, 96] on input "a. It operates independently of the underlying network layer" at bounding box center [267, 93] width 0 height 6
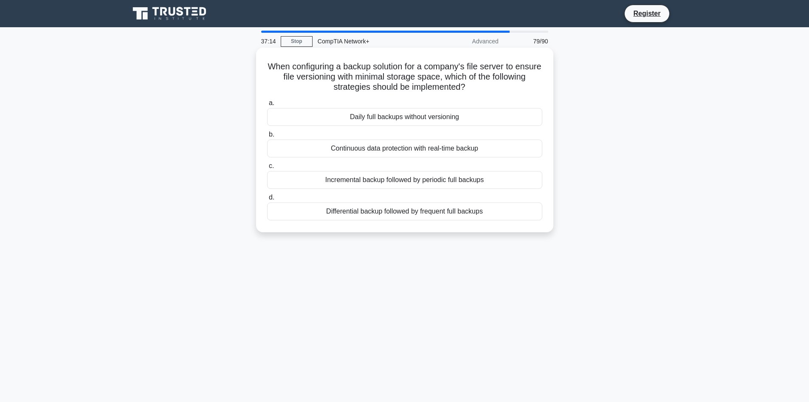
click at [409, 120] on div "Daily full backups without versioning" at bounding box center [404, 117] width 275 height 18
click at [267, 106] on input "a. Daily full backups without versioning" at bounding box center [267, 103] width 0 height 6
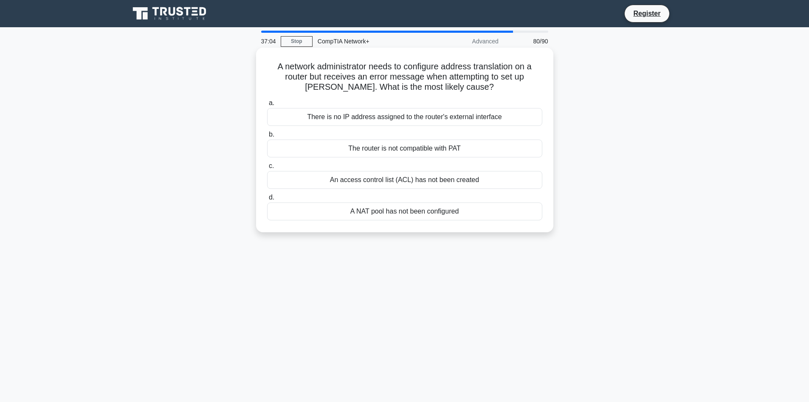
click at [391, 215] on div "A NAT pool has not been configured" at bounding box center [404, 211] width 275 height 18
click at [267, 200] on input "d. A NAT pool has not been configured" at bounding box center [267, 198] width 0 height 6
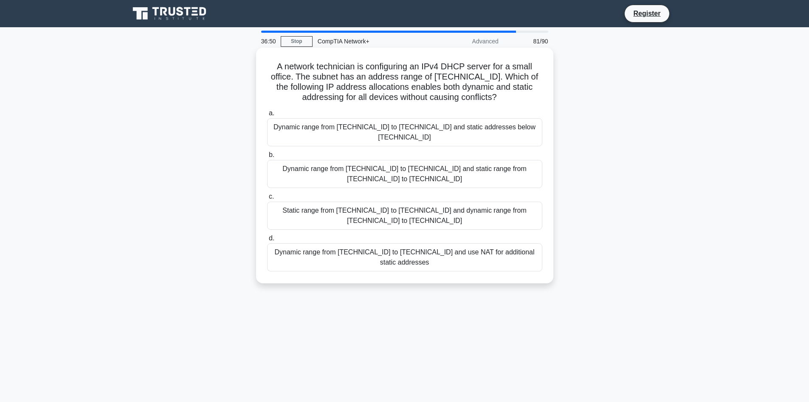
click at [480, 125] on div "Dynamic range from 192.168.0.2 to 192.168.0.254 and static addresses below 192.…" at bounding box center [404, 132] width 275 height 28
click at [267, 116] on input "a. Dynamic range from 192.168.0.2 to 192.168.0.254 and static addresses below 1…" at bounding box center [267, 113] width 0 height 6
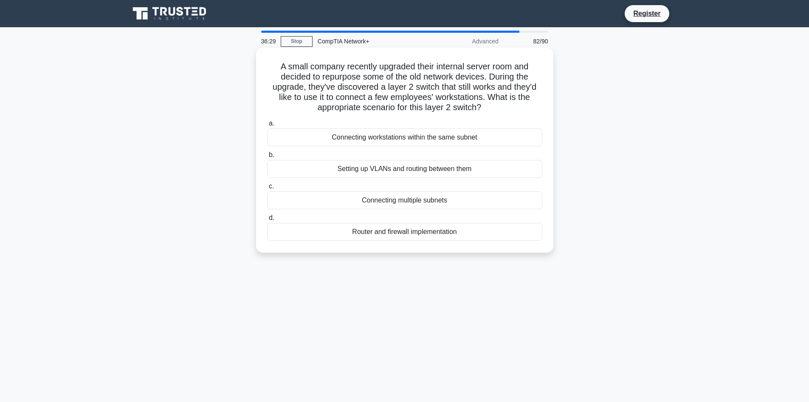
click at [433, 201] on div "Connecting multiple subnets" at bounding box center [404, 200] width 275 height 18
click at [267, 189] on input "c. Connecting multiple subnets" at bounding box center [267, 187] width 0 height 6
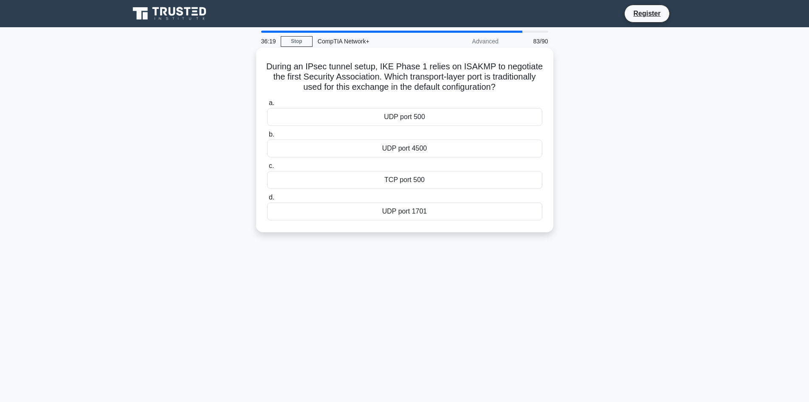
click at [446, 118] on div "UDP port 500" at bounding box center [404, 117] width 275 height 18
click at [267, 106] on input "a. UDP port 500" at bounding box center [267, 103] width 0 height 6
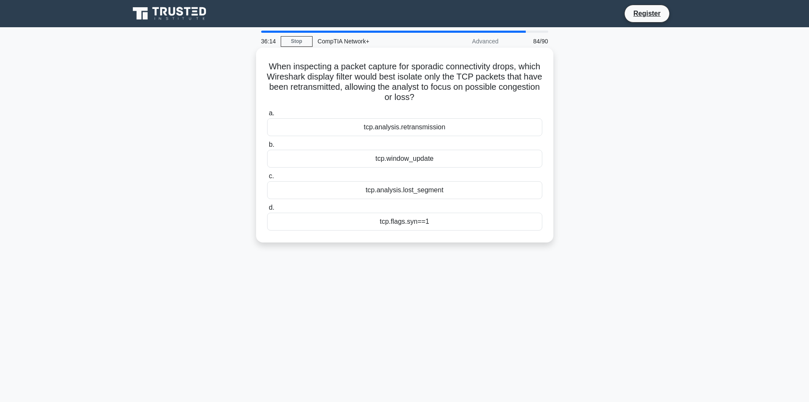
click at [429, 129] on div "tcp.analysis.retransmission" at bounding box center [404, 127] width 275 height 18
click at [267, 116] on input "a. tcp.analysis.retransmission" at bounding box center [267, 113] width 0 height 6
click at [432, 186] on div "NetFlow v5 export" at bounding box center [404, 190] width 275 height 18
click at [267, 179] on input "c. NetFlow v5 export" at bounding box center [267, 176] width 0 height 6
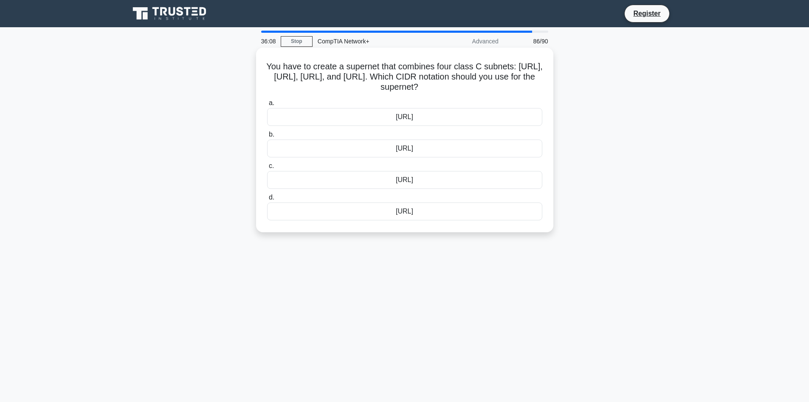
click at [420, 213] on div "192.168.0.0/24" at bounding box center [404, 211] width 275 height 18
click at [267, 200] on input "d. 192.168.0.0/24" at bounding box center [267, 198] width 0 height 6
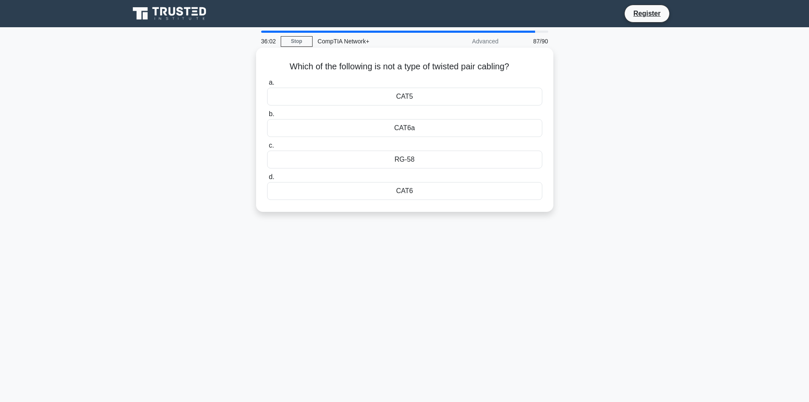
click at [404, 160] on div "RG-58" at bounding box center [404, 159] width 275 height 18
click at [267, 148] on input "c. RG-58" at bounding box center [267, 146] width 0 height 6
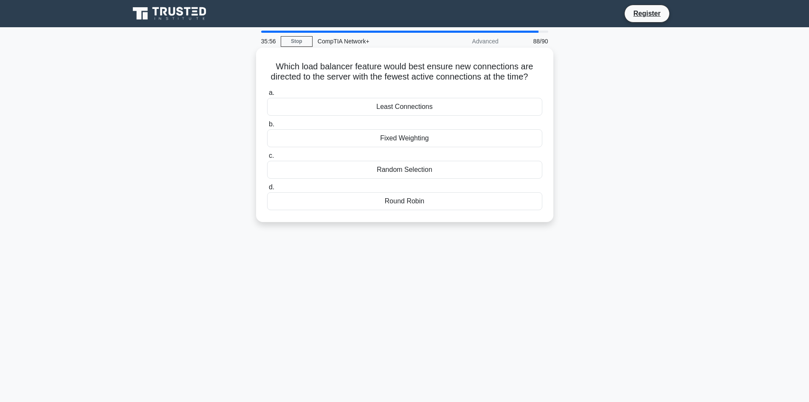
click at [427, 147] on div "Fixed Weighting" at bounding box center [404, 138] width 275 height 18
click at [267, 127] on input "b. Fixed Weighting" at bounding box center [267, 125] width 0 height 6
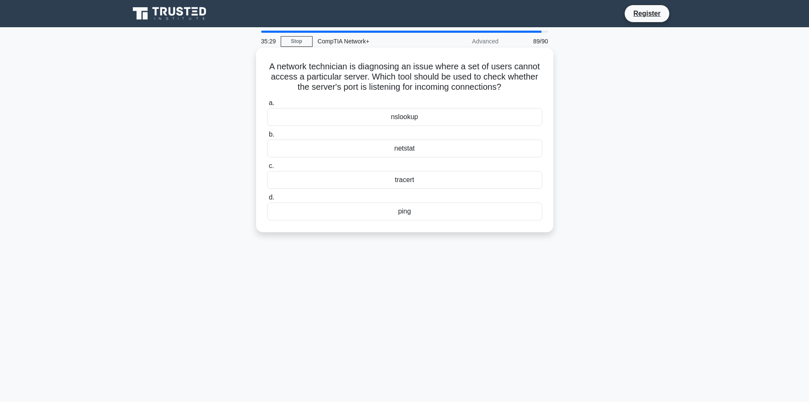
click at [465, 217] on div "ping" at bounding box center [404, 211] width 275 height 18
click at [267, 200] on input "d. ping" at bounding box center [267, 198] width 0 height 6
click at [501, 119] on div "communications-interrupted" at bounding box center [404, 117] width 275 height 18
click at [267, 106] on input "a. communications-interrupted" at bounding box center [267, 103] width 0 height 6
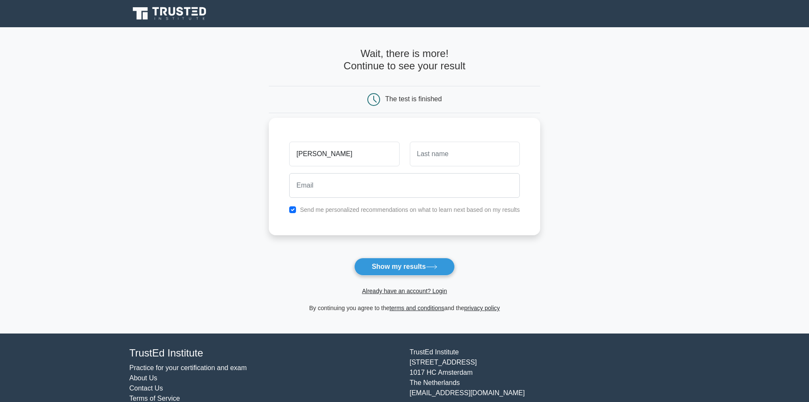
type input "[PERSON_NAME]"
click at [486, 154] on input "text" at bounding box center [465, 153] width 110 height 25
type input "Rawat"
click at [507, 189] on input "email" at bounding box center [404, 185] width 231 height 25
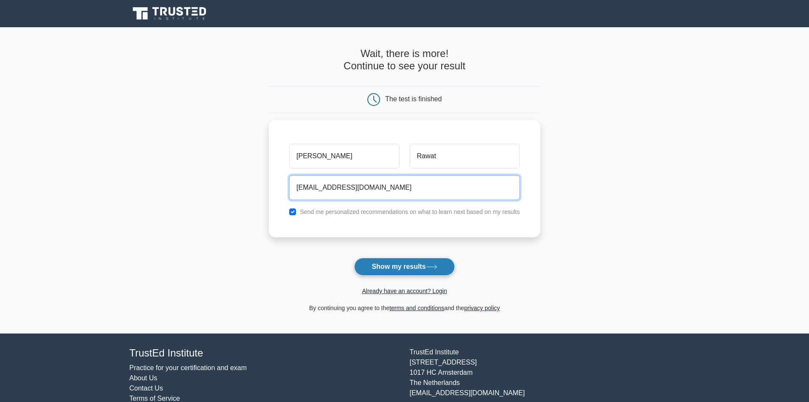
type input "deeptir997@gmail.com"
click at [431, 265] on icon at bounding box center [431, 266] width 11 height 5
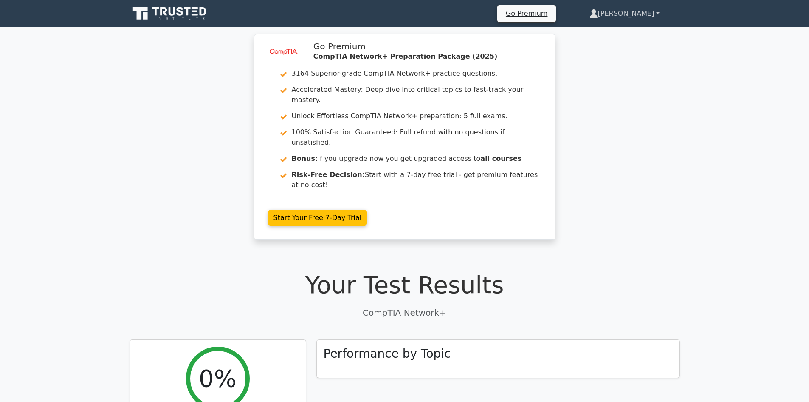
click at [653, 12] on link "[PERSON_NAME]" at bounding box center [624, 13] width 111 height 17
click at [595, 69] on div "image/svg+xml Go Premium CompTIA Network+ Preparation Package (2025) 3164 Super…" at bounding box center [404, 142] width 809 height 216
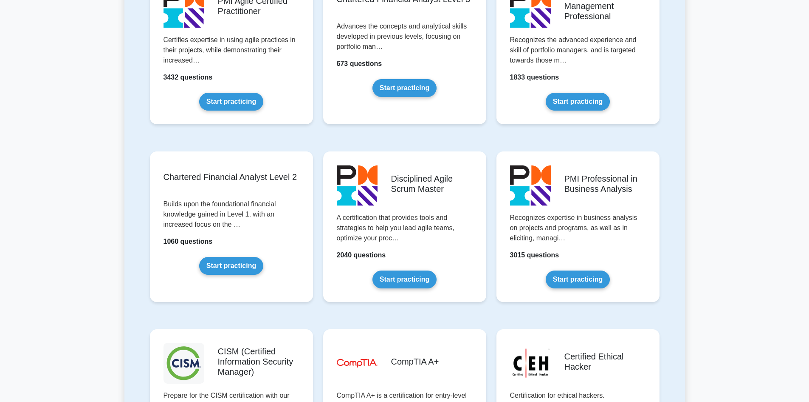
scroll to position [1020, 0]
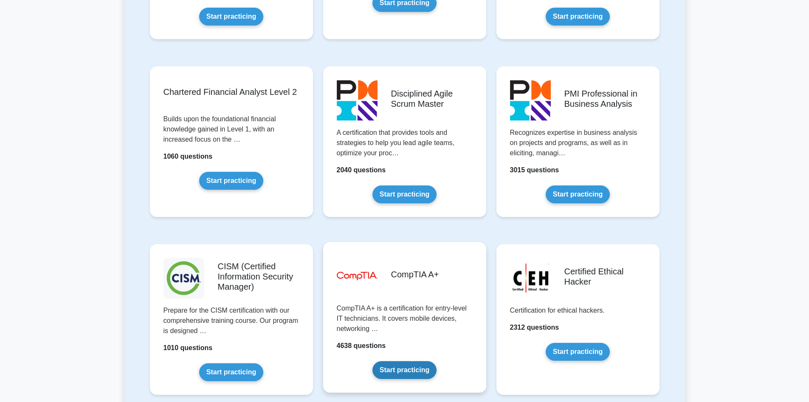
click at [406, 361] on link "Start practicing" at bounding box center [405, 370] width 64 height 18
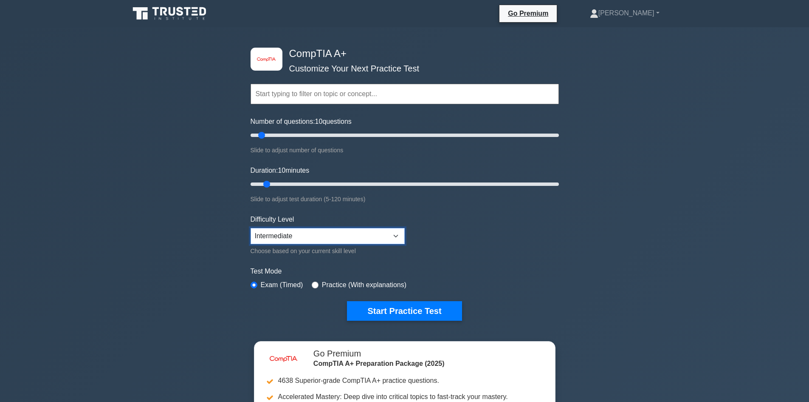
click at [403, 230] on select "Beginner Intermediate Expert" at bounding box center [328, 236] width 154 height 16
select select "beginner"
click at [251, 228] on select "Beginner Intermediate Expert" at bounding box center [328, 236] width 154 height 16
type input "10"
drag, startPoint x: 264, startPoint y: 131, endPoint x: 259, endPoint y: 136, distance: 7.2
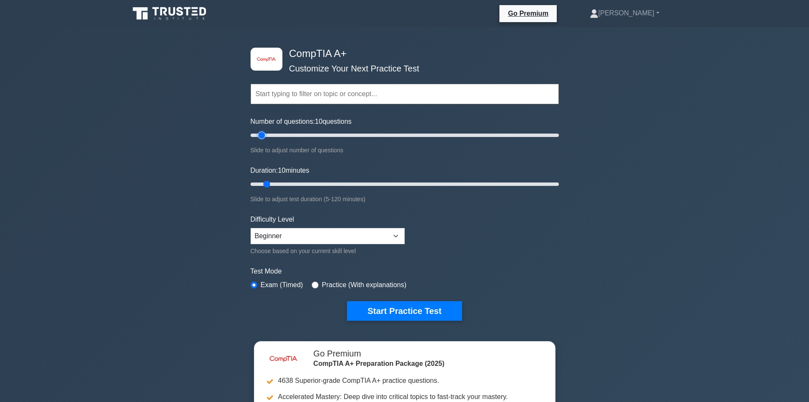
click at [259, 136] on input "Number of questions: 10 questions" at bounding box center [405, 135] width 308 height 10
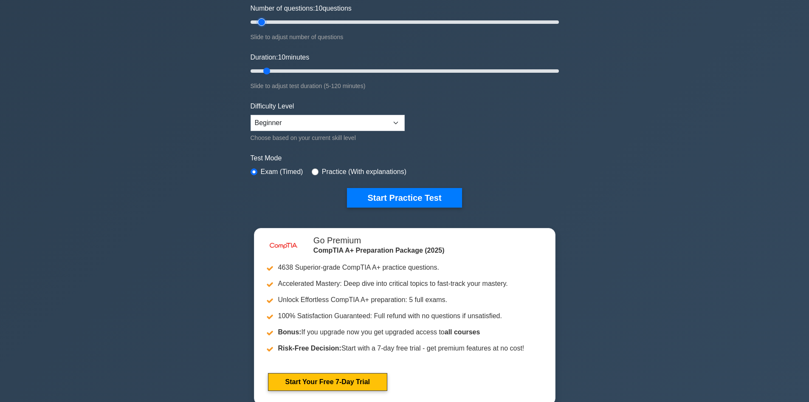
scroll to position [127, 0]
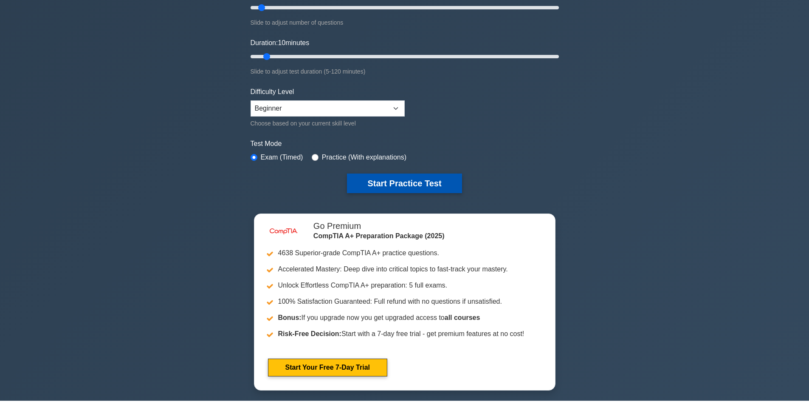
click at [414, 183] on button "Start Practice Test" at bounding box center [404, 183] width 115 height 20
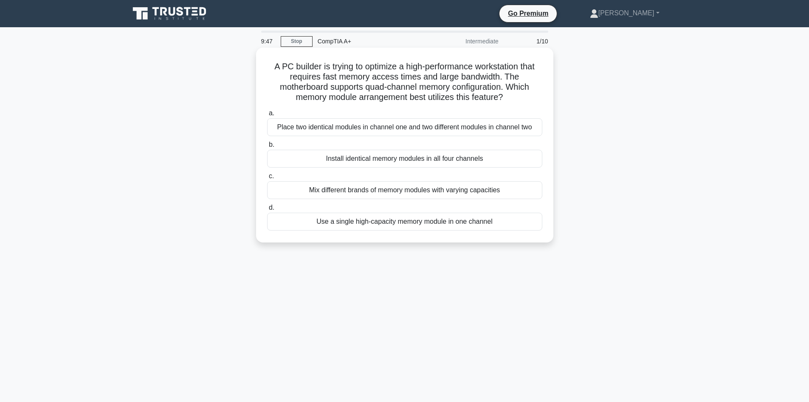
click at [371, 158] on div "Install identical memory modules in all four channels" at bounding box center [404, 159] width 275 height 18
click at [267, 147] on input "b. Install identical memory modules in all four channels" at bounding box center [267, 145] width 0 height 6
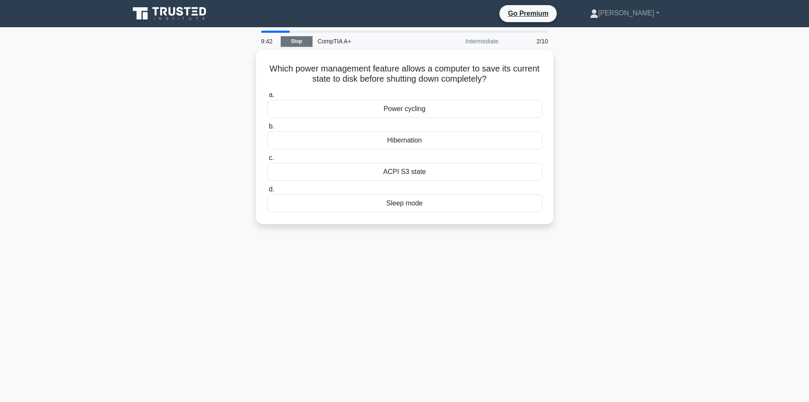
click at [303, 41] on link "Stop" at bounding box center [297, 41] width 32 height 11
